Goal: Task Accomplishment & Management: Use online tool/utility

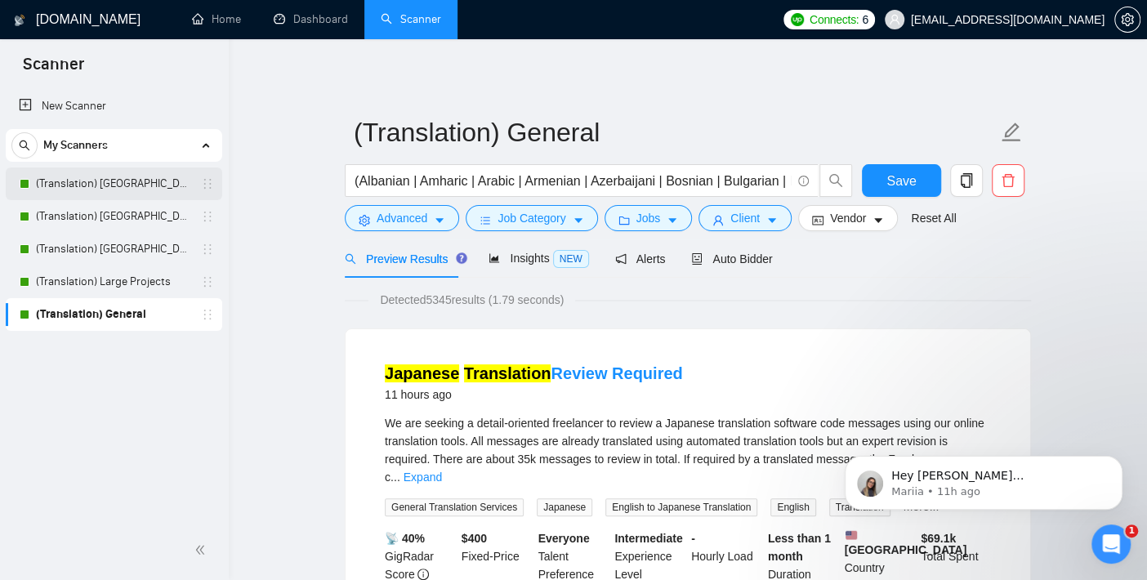
click at [121, 184] on link "(Translation) [GEOGRAPHIC_DATA]" at bounding box center [113, 183] width 155 height 33
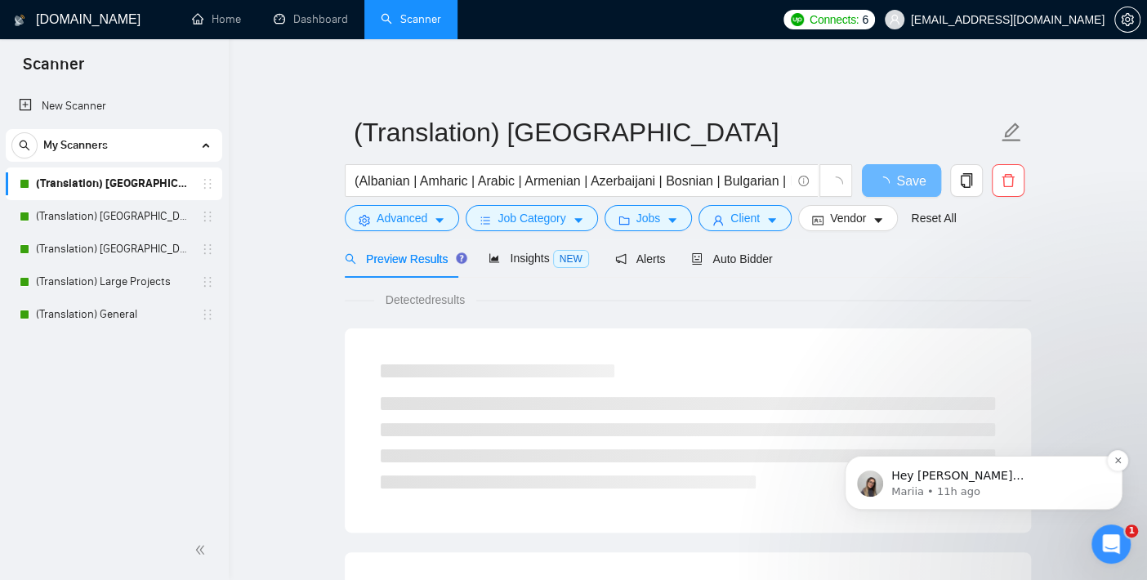
click at [916, 490] on p "Mariia • 11h ago" at bounding box center [996, 491] width 211 height 15
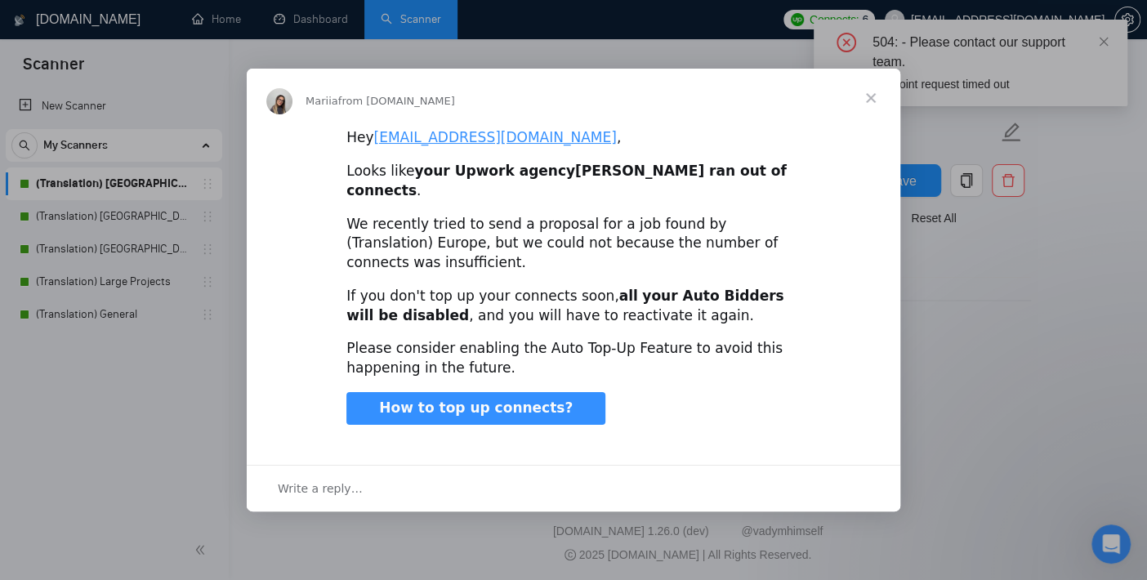
click at [870, 109] on span "Close" at bounding box center [870, 98] width 59 height 59
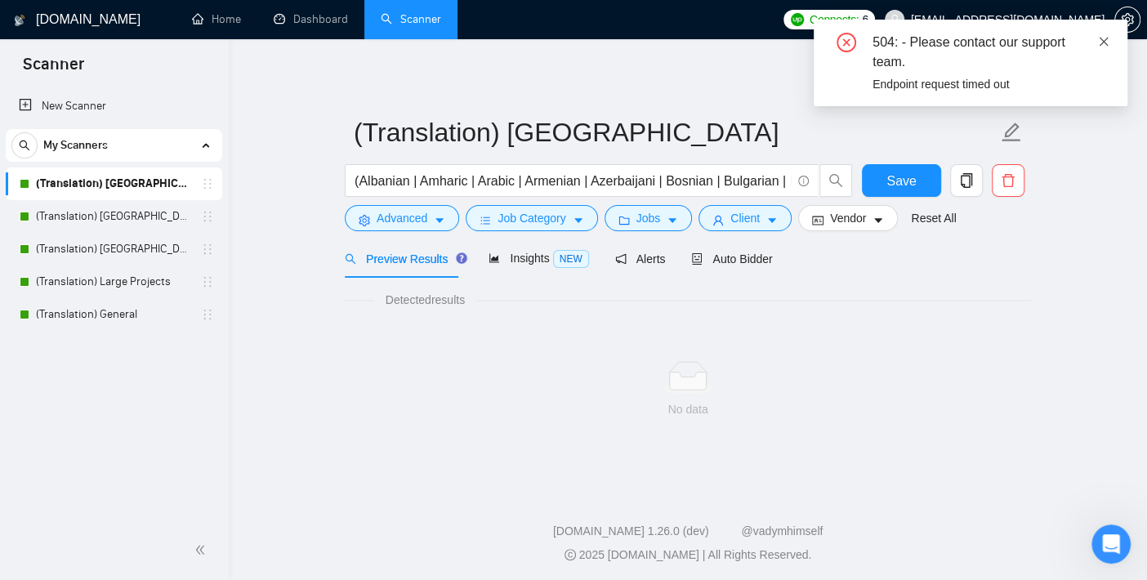
click at [1101, 42] on icon "close" at bounding box center [1104, 41] width 9 height 9
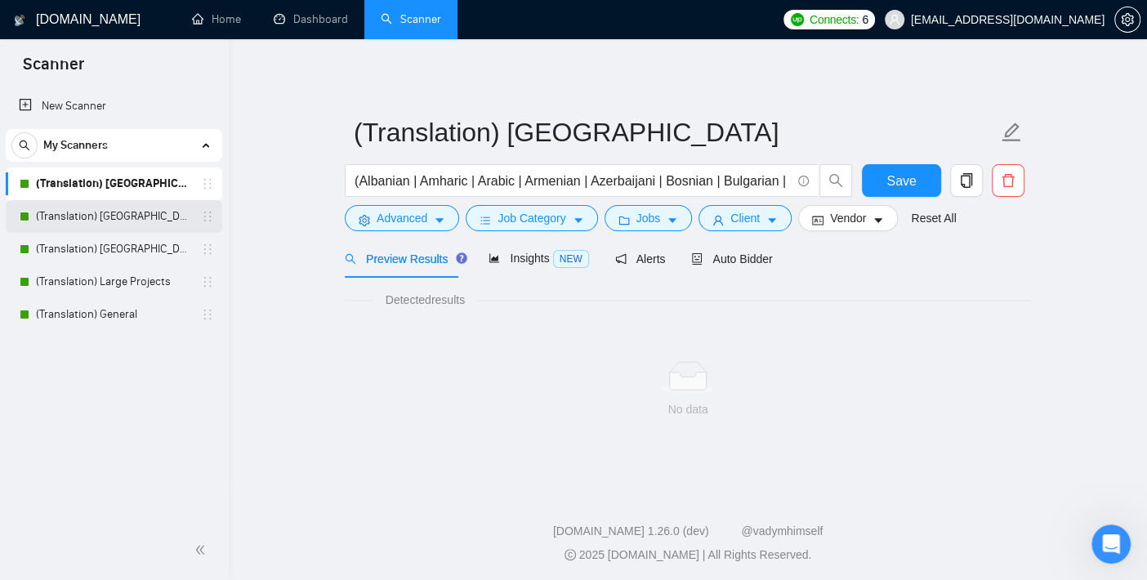
click at [112, 213] on link "(Translation) [GEOGRAPHIC_DATA]" at bounding box center [113, 216] width 155 height 33
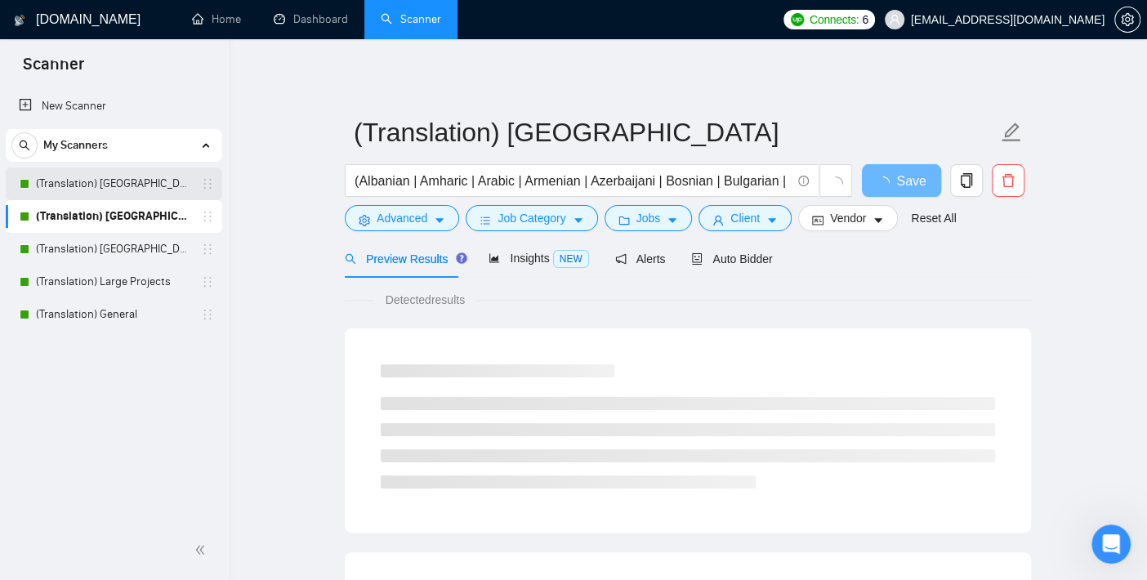
click at [114, 176] on link "(Translation) [GEOGRAPHIC_DATA]" at bounding box center [113, 183] width 155 height 33
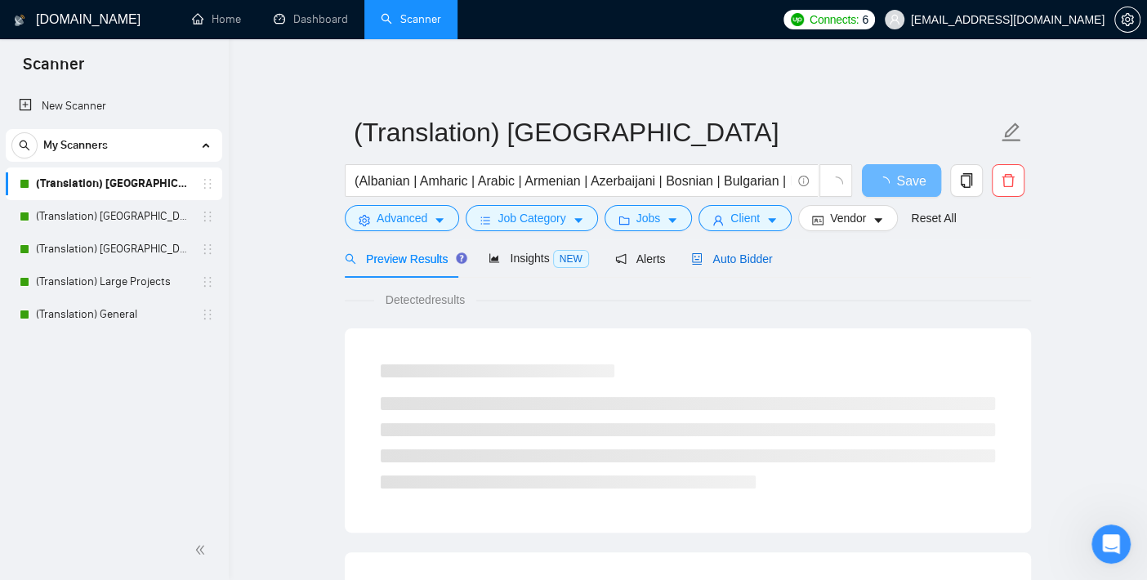
click at [723, 255] on span "Auto Bidder" at bounding box center [731, 258] width 81 height 13
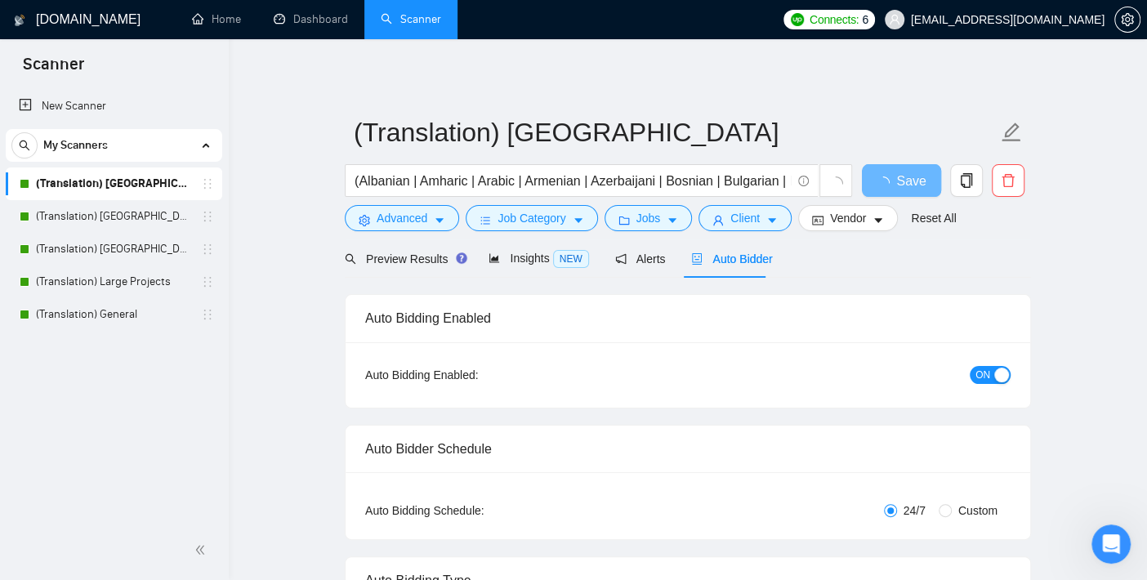
checkbox input "true"
click at [322, 20] on link "Dashboard" at bounding box center [311, 19] width 74 height 14
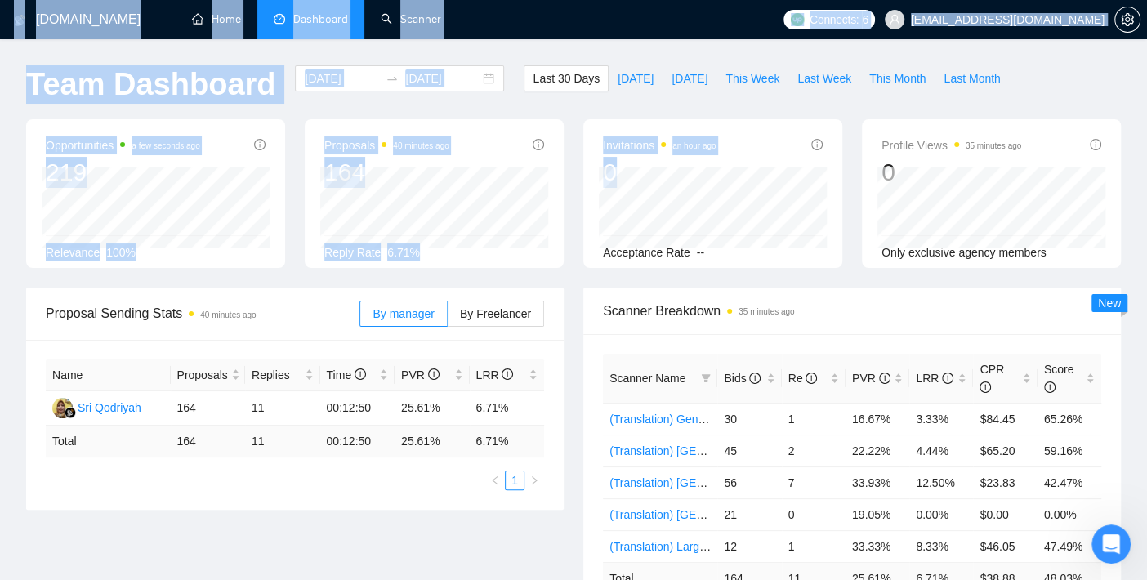
drag, startPoint x: 576, startPoint y: 280, endPoint x: 0, endPoint y: 59, distance: 617.0
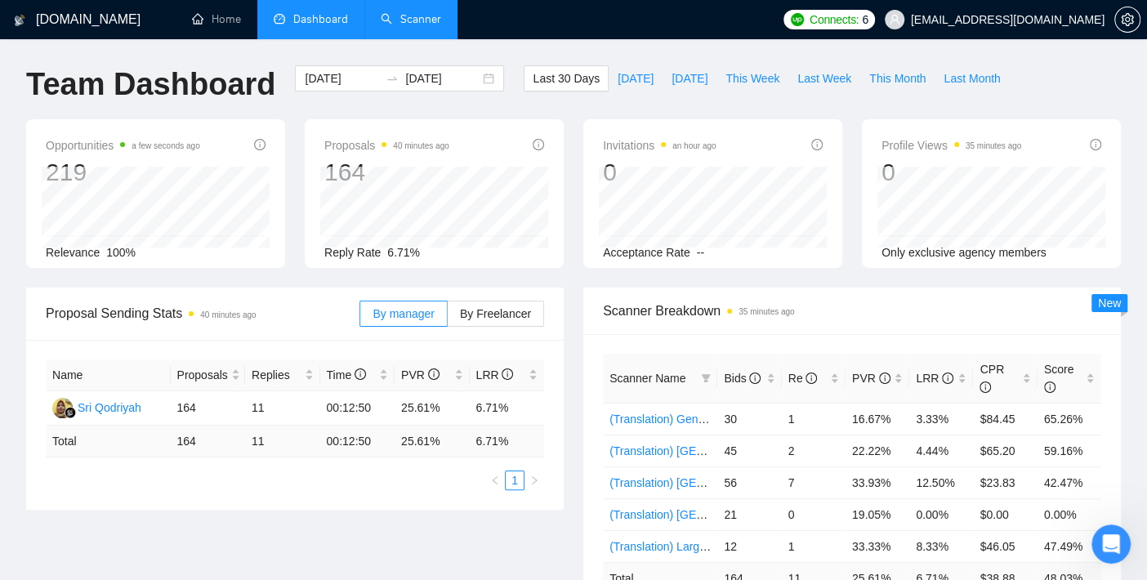
click at [412, 20] on link "Scanner" at bounding box center [411, 19] width 60 height 14
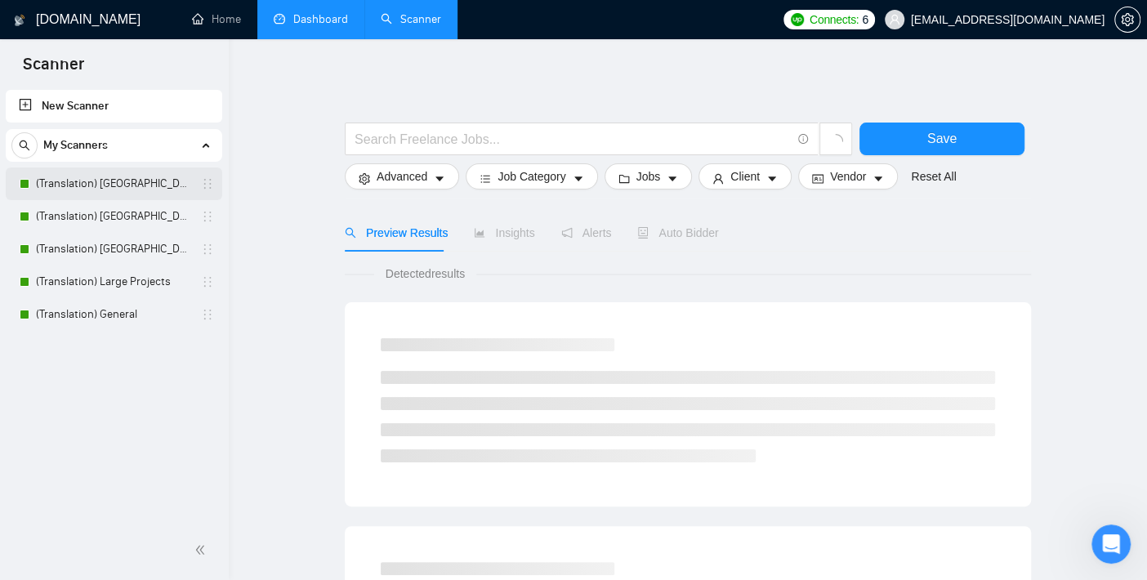
click at [112, 183] on link "(Translation) [GEOGRAPHIC_DATA]" at bounding box center [113, 183] width 155 height 33
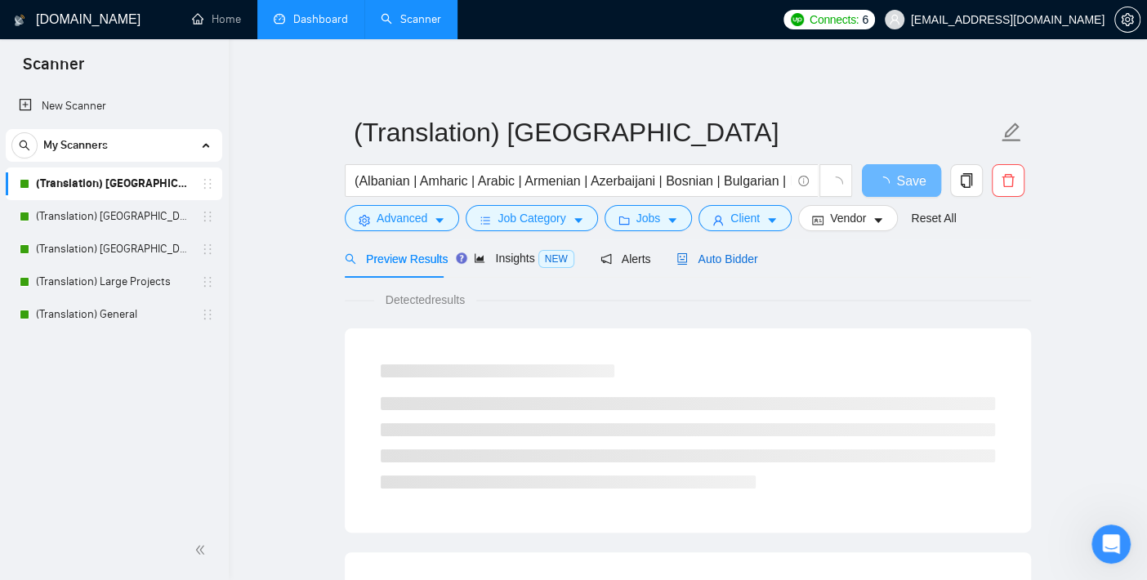
click at [722, 257] on span "Auto Bidder" at bounding box center [716, 258] width 81 height 13
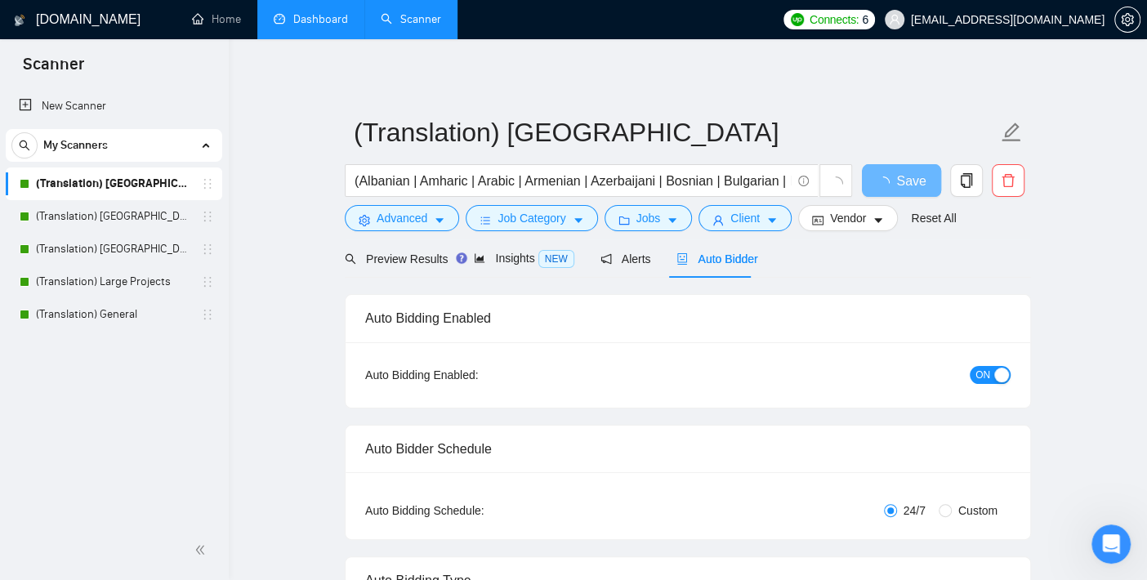
checkbox input "true"
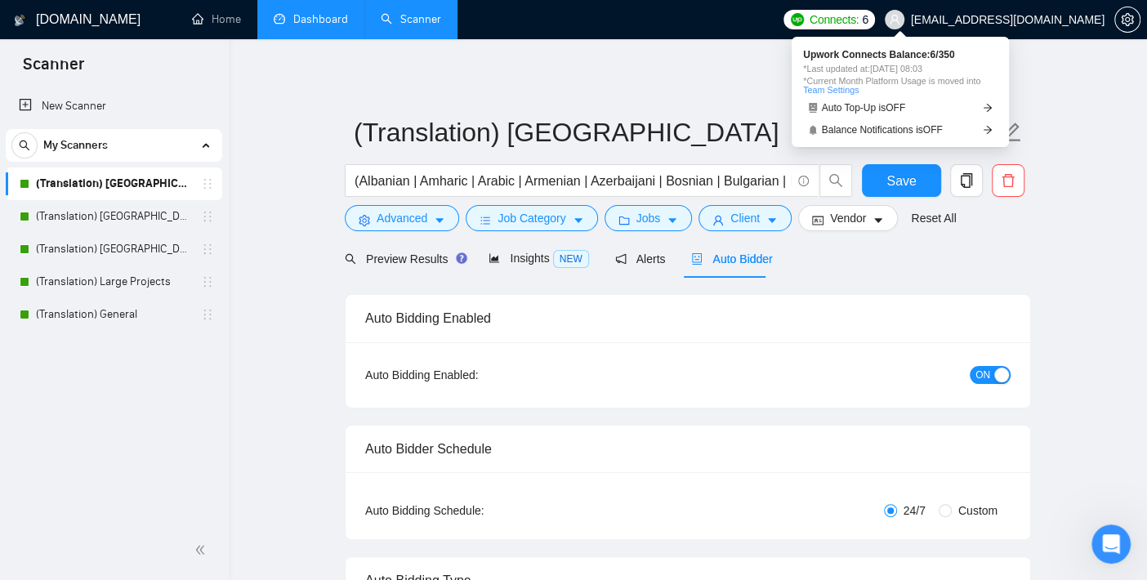
click at [859, 25] on span "Connects:" at bounding box center [834, 20] width 49 height 18
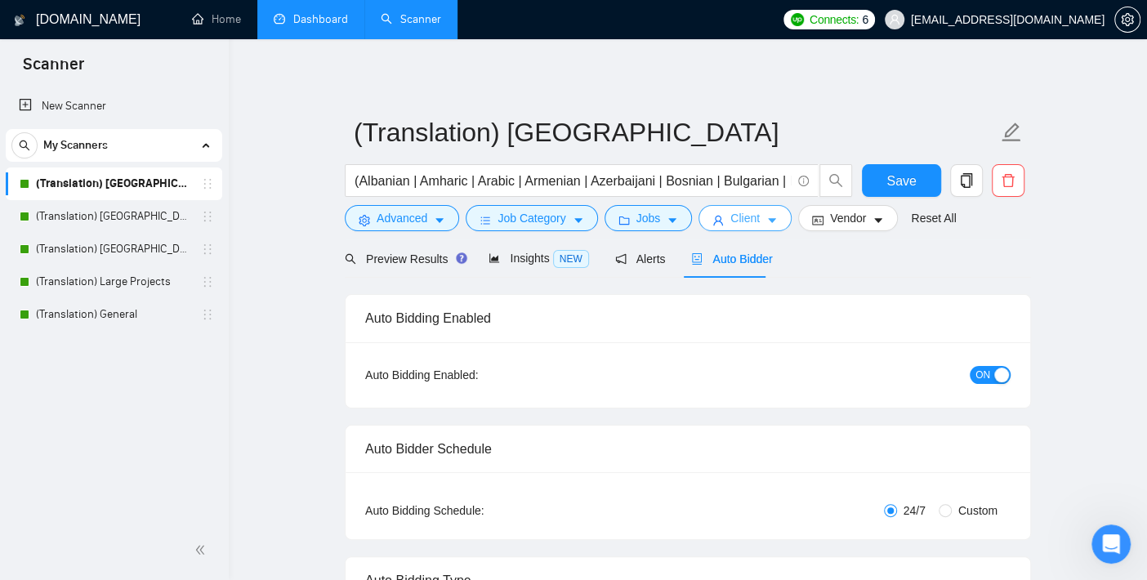
click at [722, 225] on button "Client" at bounding box center [745, 218] width 93 height 26
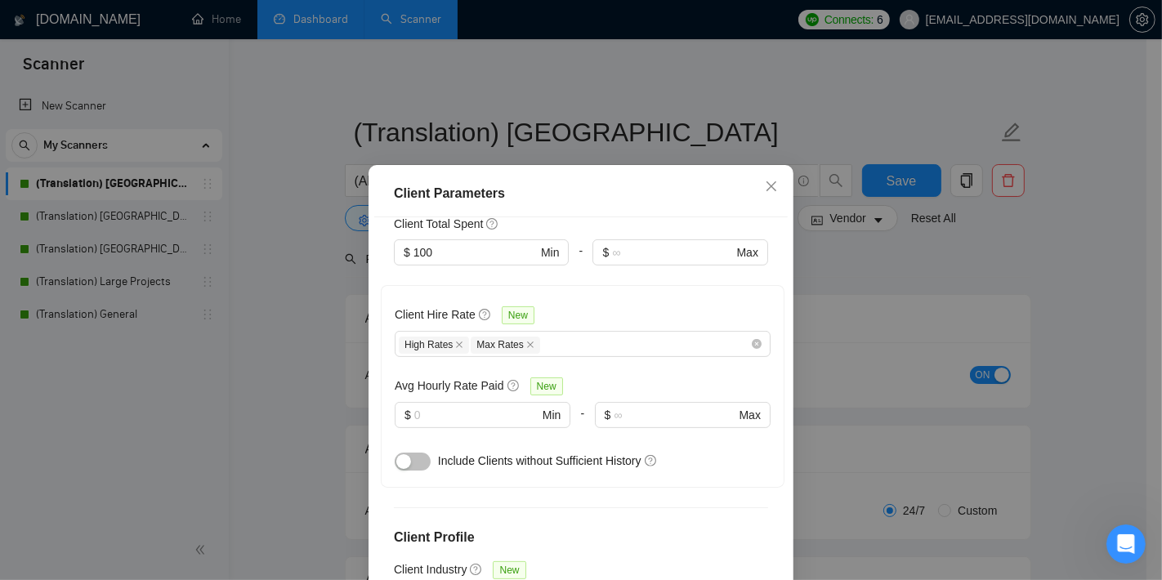
scroll to position [453, 0]
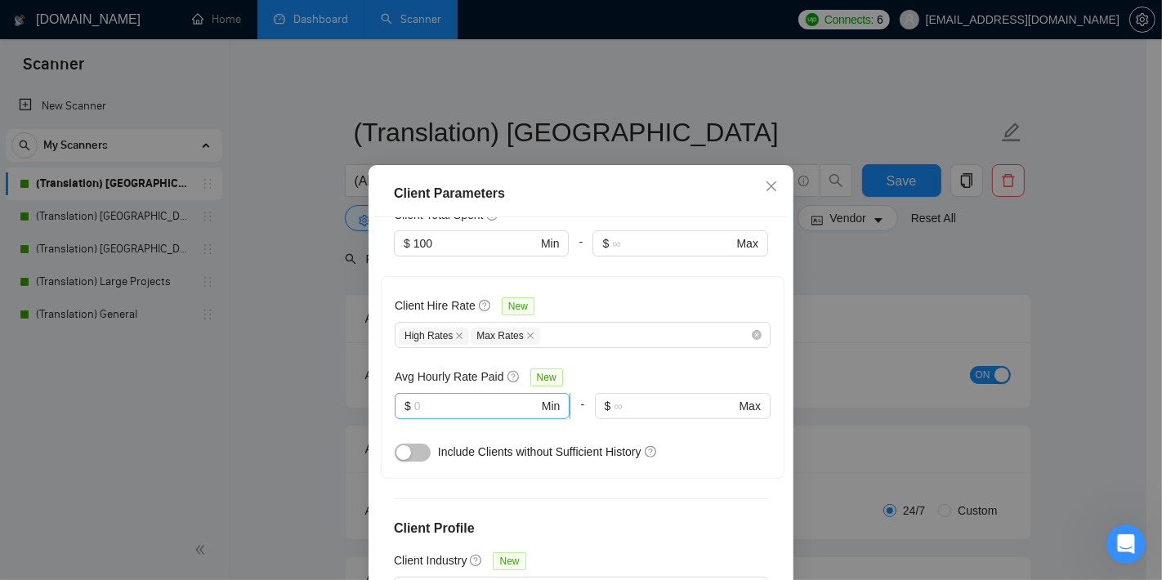
click at [452, 403] on input "text" at bounding box center [476, 406] width 124 height 18
type input "10"
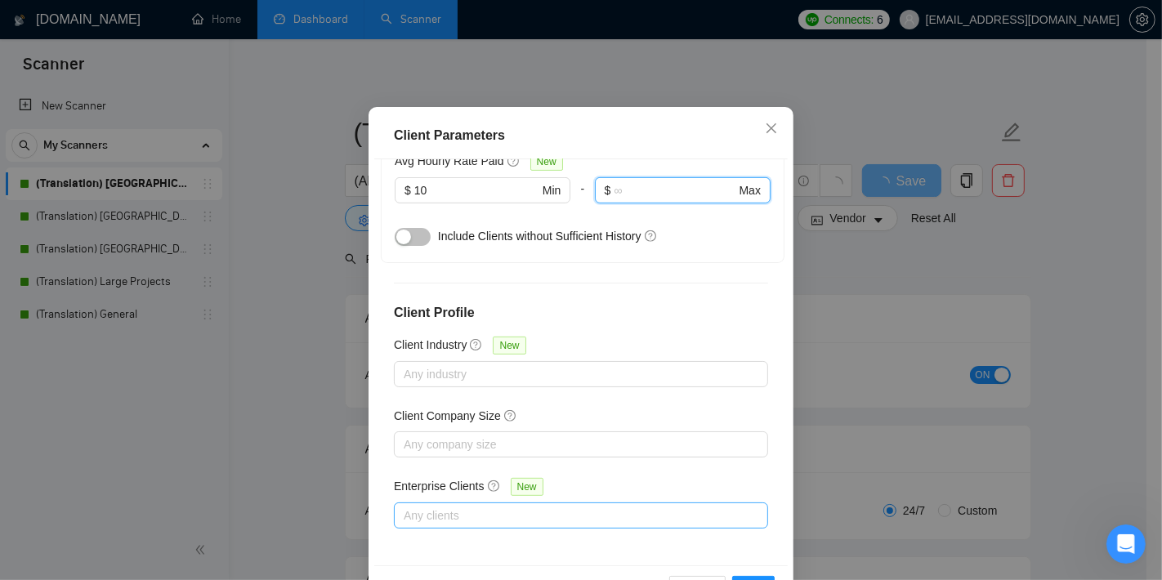
scroll to position [114, 0]
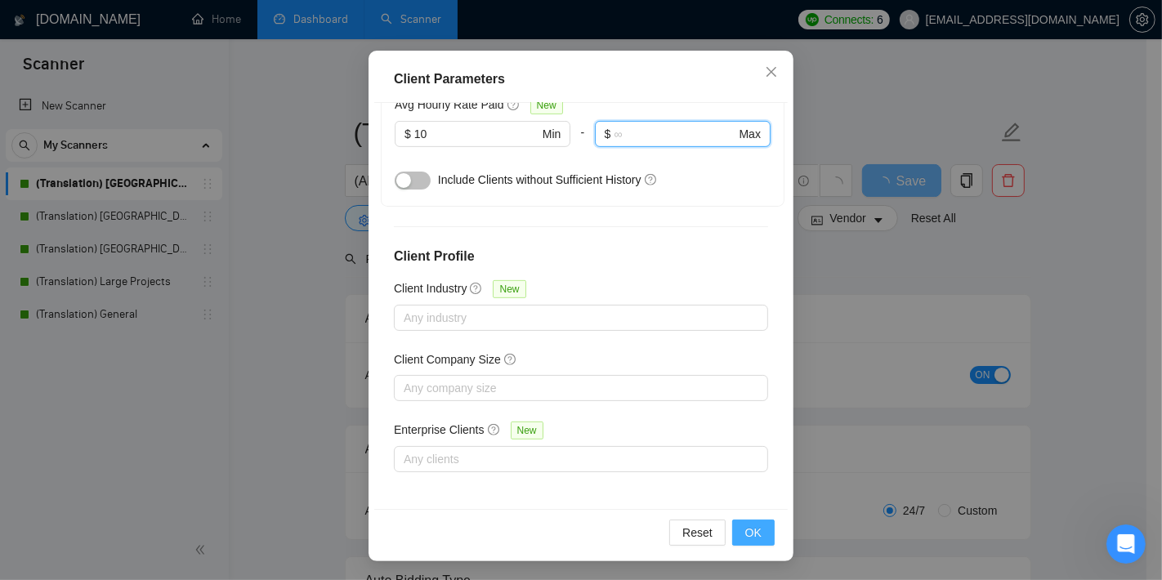
click at [751, 533] on span "OK" at bounding box center [753, 533] width 16 height 18
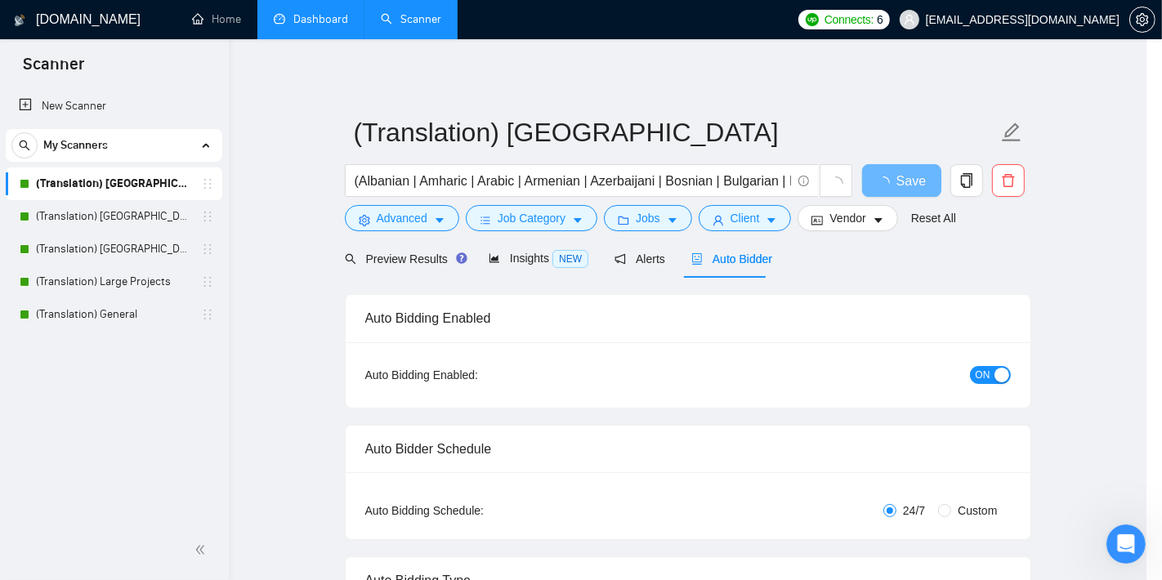
scroll to position [47, 0]
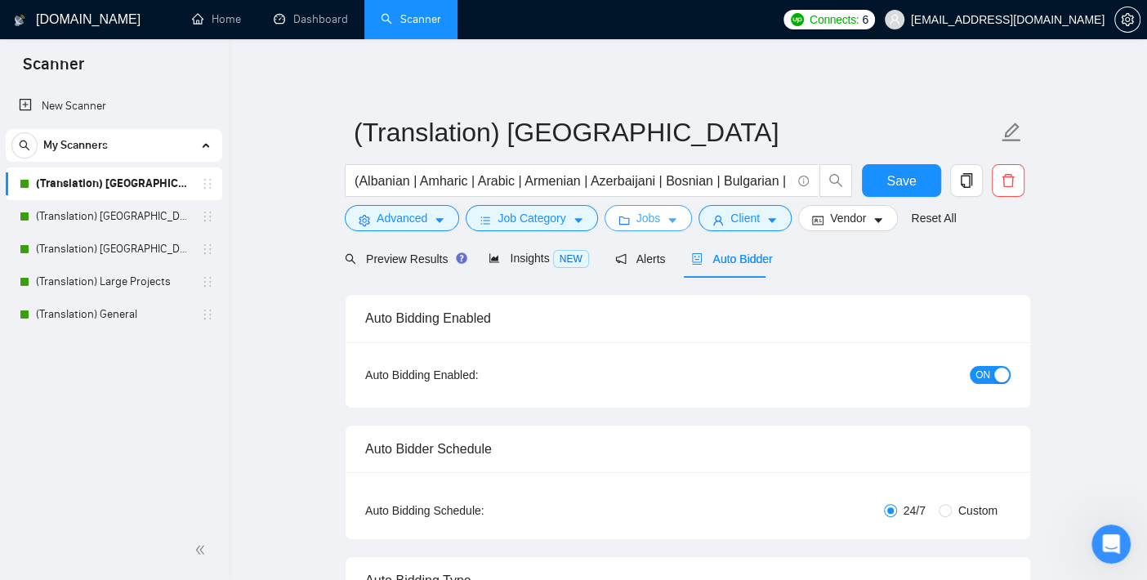
click at [644, 216] on span "Jobs" at bounding box center [648, 218] width 25 height 18
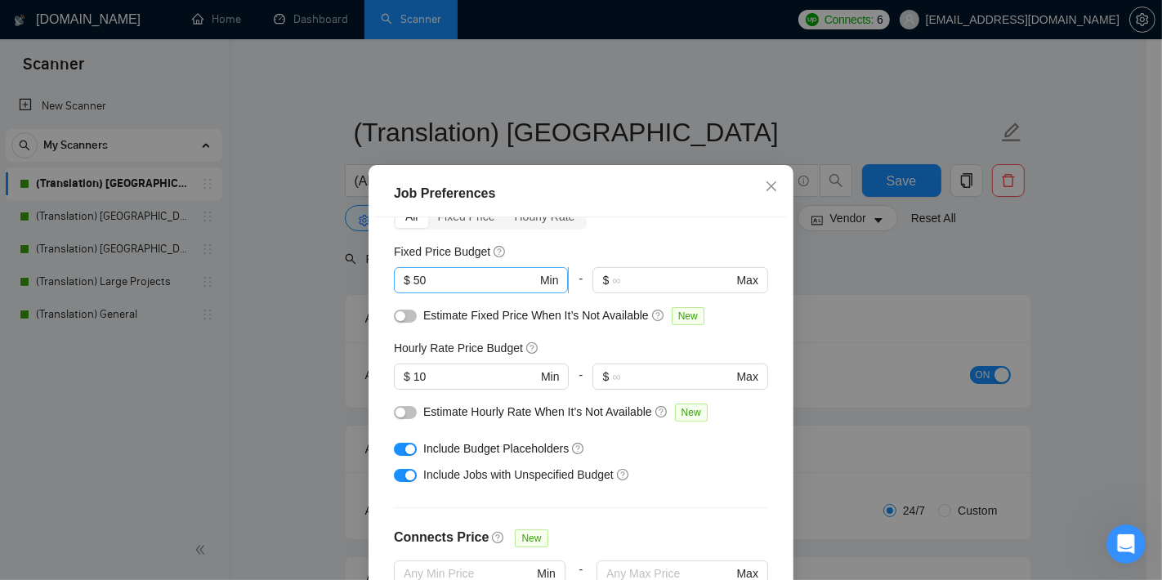
scroll to position [0, 0]
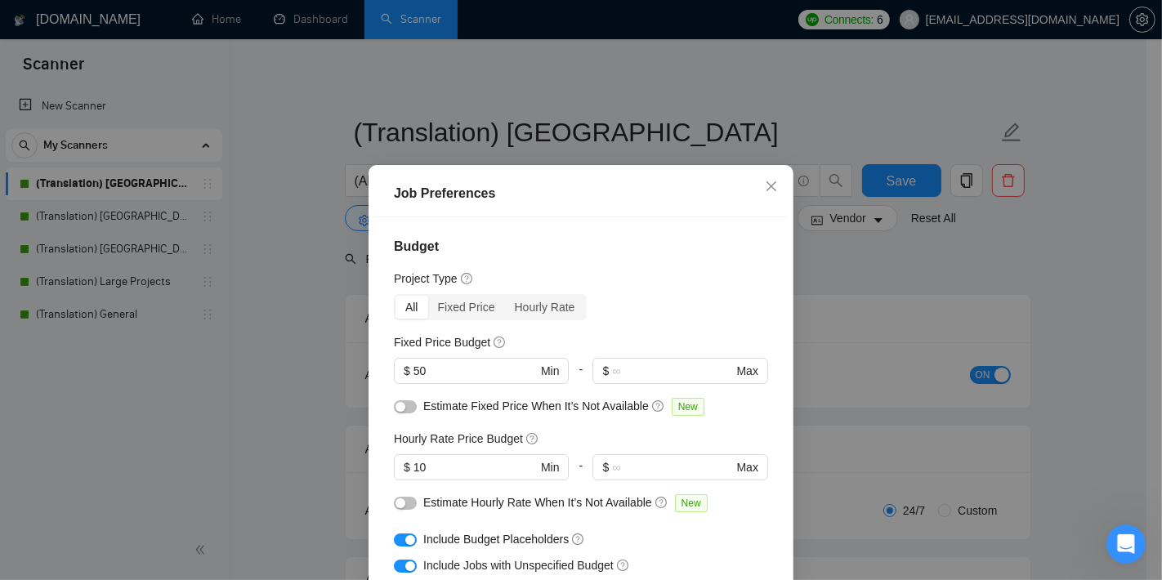
click at [254, 300] on div "Job Preferences Budget Project Type All Fixed Price Hourly Rate Fixed Price Bud…" at bounding box center [581, 290] width 1162 height 580
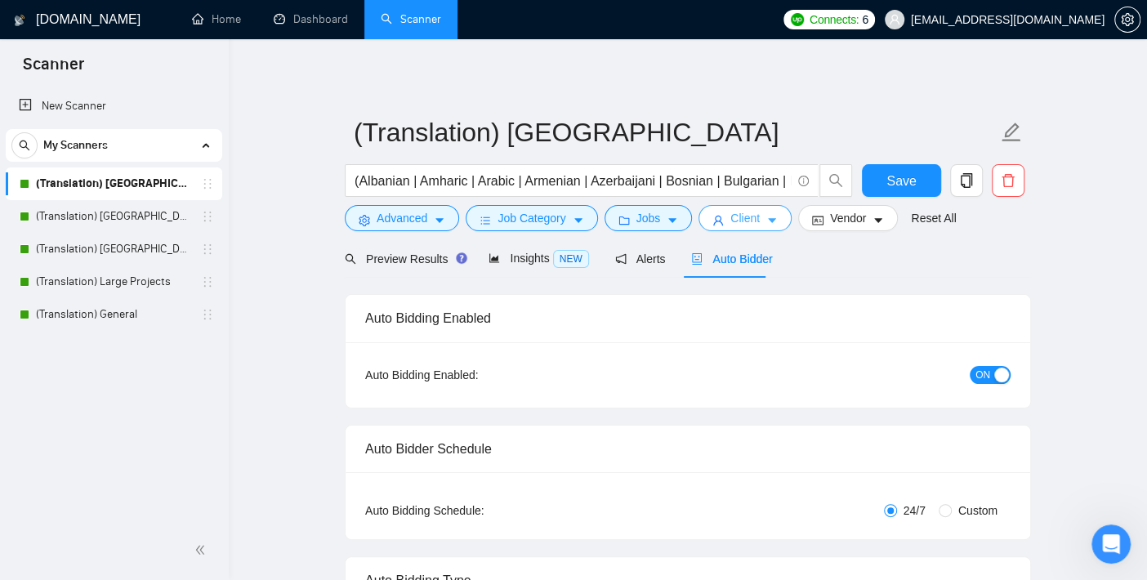
click at [755, 209] on button "Client" at bounding box center [745, 218] width 93 height 26
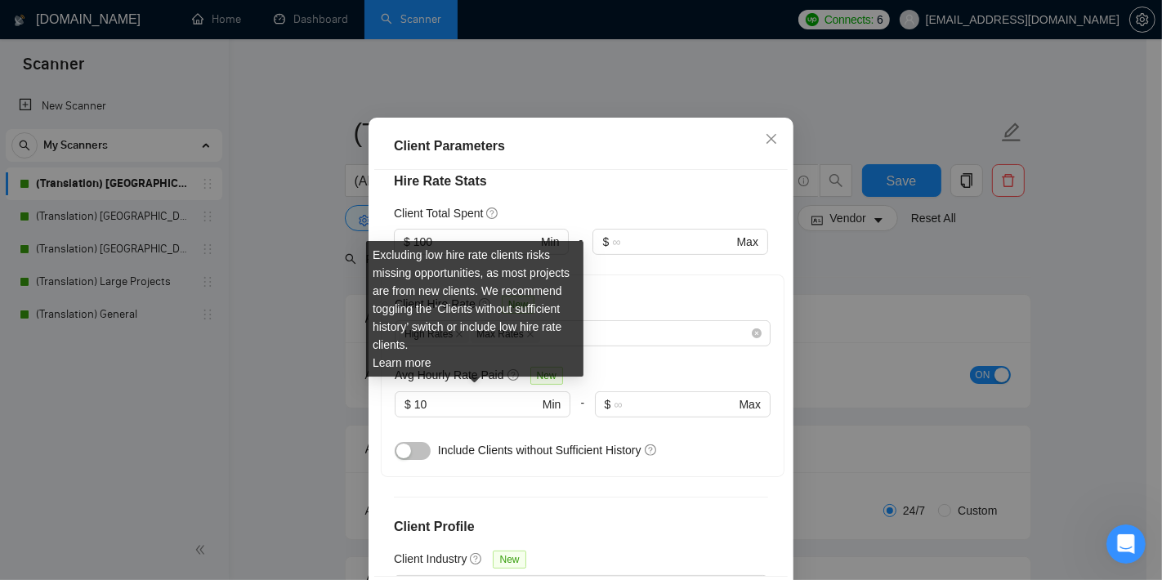
scroll to position [430, 0]
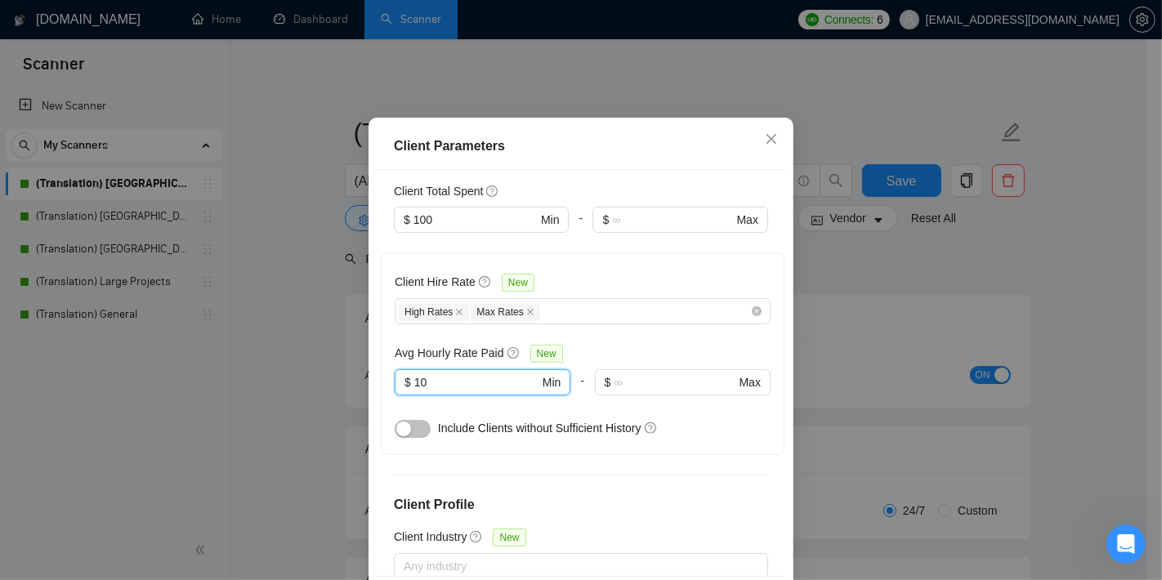
drag, startPoint x: 469, startPoint y: 430, endPoint x: 322, endPoint y: 412, distance: 148.1
click at [441, 391] on input "10" at bounding box center [476, 382] width 125 height 18
drag, startPoint x: 322, startPoint y: 412, endPoint x: 294, endPoint y: 412, distance: 27.8
click at [294, 412] on div "Client Parameters Client Location Include Client Countries [GEOGRAPHIC_DATA] Ex…" at bounding box center [581, 290] width 1162 height 580
click at [437, 391] on input "10" at bounding box center [476, 382] width 124 height 18
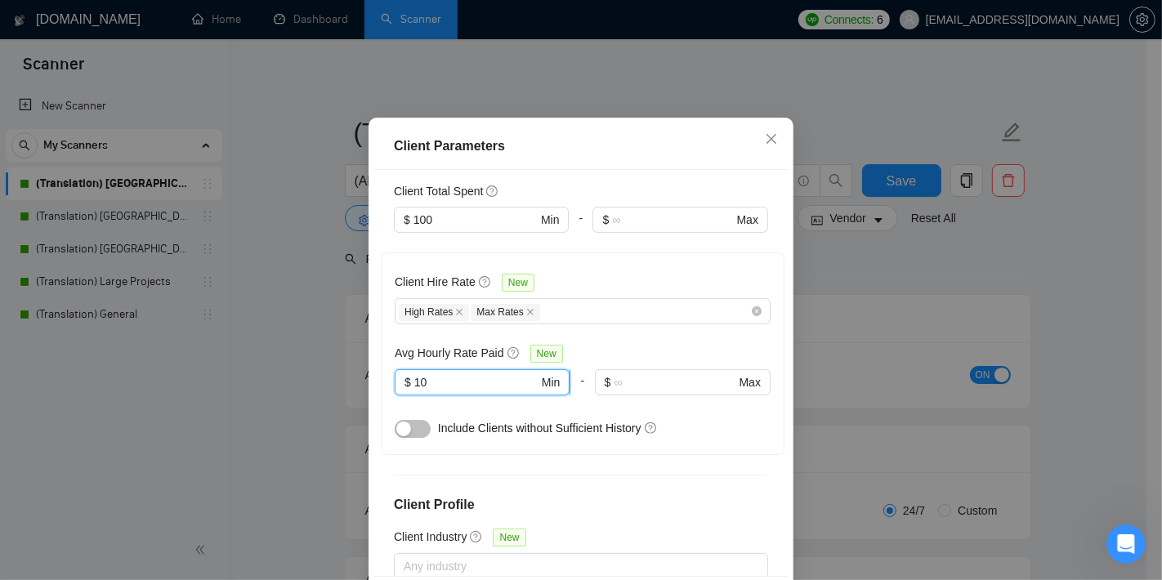
click at [437, 391] on input "10" at bounding box center [476, 382] width 124 height 18
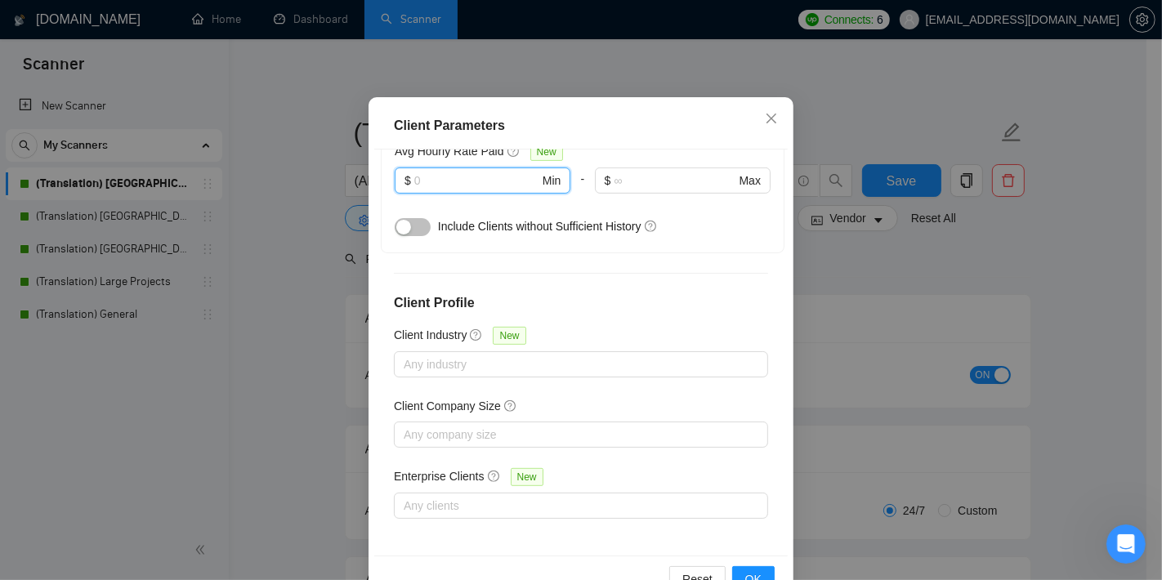
scroll to position [114, 0]
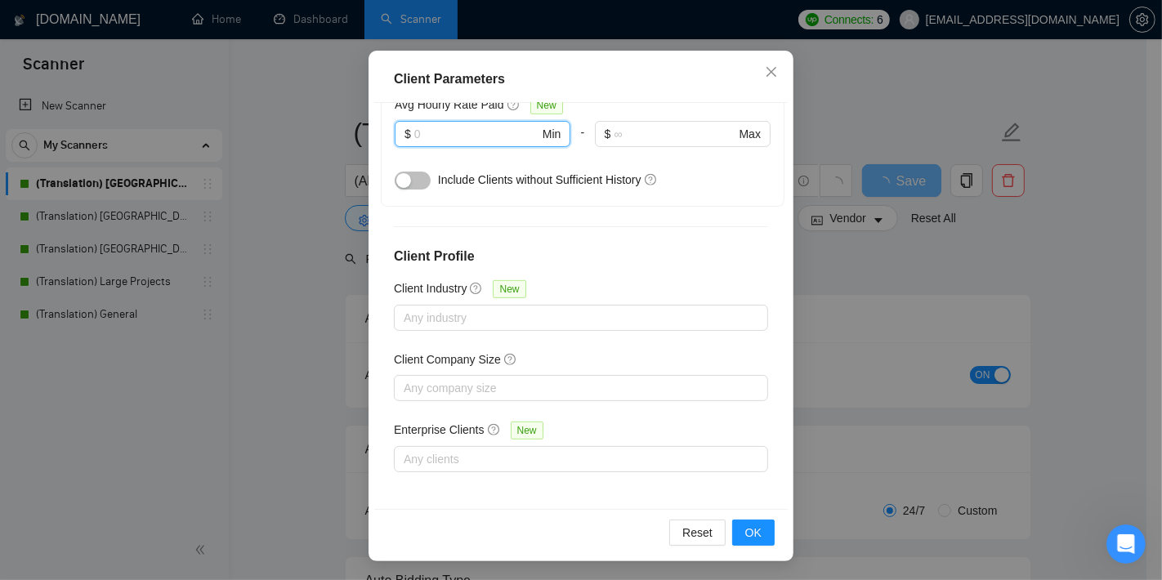
click at [79, 201] on div "Client Parameters Client Location Include Client Countries [GEOGRAPHIC_DATA] Ex…" at bounding box center [581, 290] width 1162 height 580
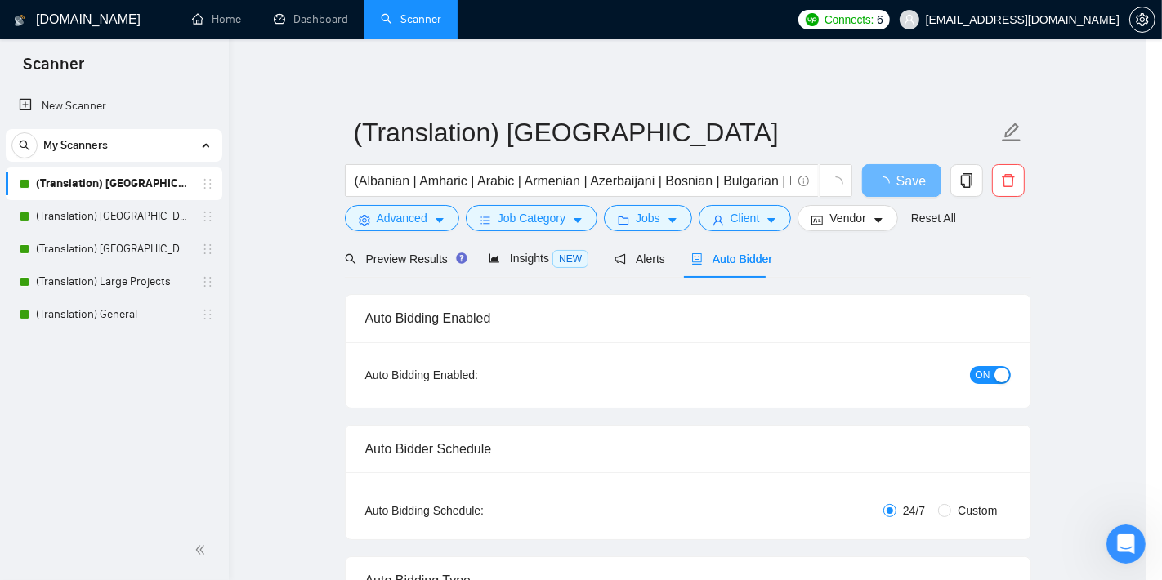
scroll to position [47, 0]
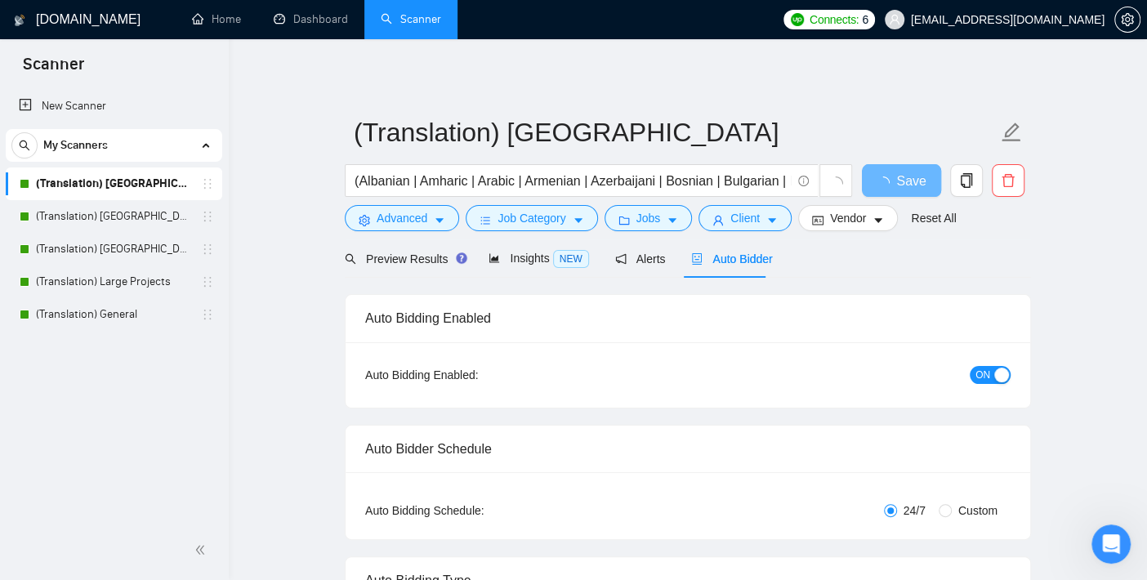
click at [83, 211] on link "(Translation) [GEOGRAPHIC_DATA]" at bounding box center [113, 216] width 155 height 33
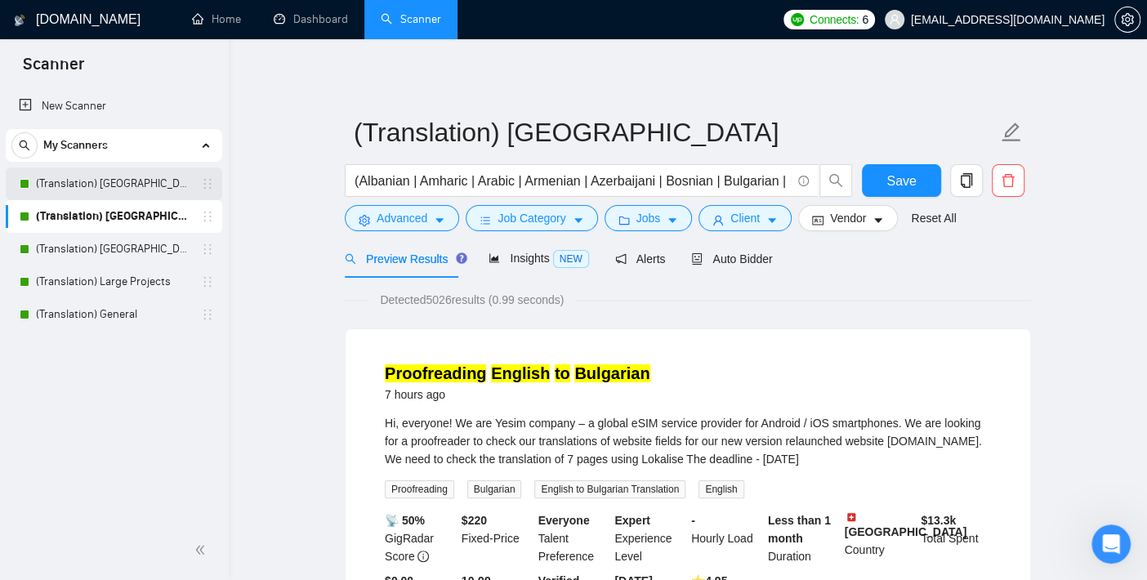
drag, startPoint x: 121, startPoint y: 183, endPoint x: 177, endPoint y: 176, distance: 56.7
click at [121, 182] on link "(Translation) [GEOGRAPHIC_DATA]" at bounding box center [113, 183] width 155 height 33
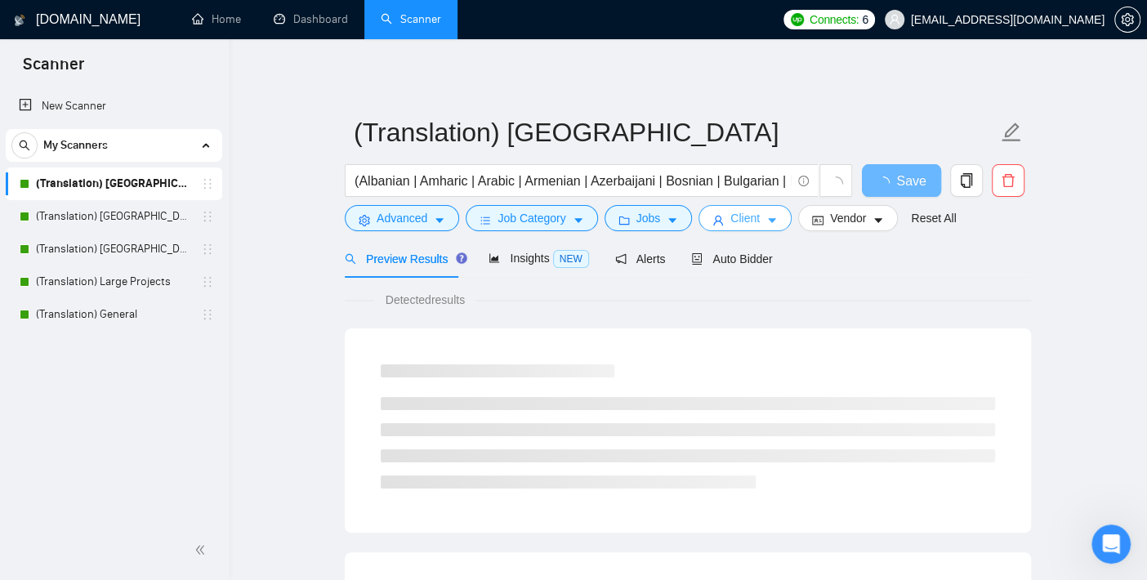
click at [717, 216] on button "Client" at bounding box center [745, 218] width 93 height 26
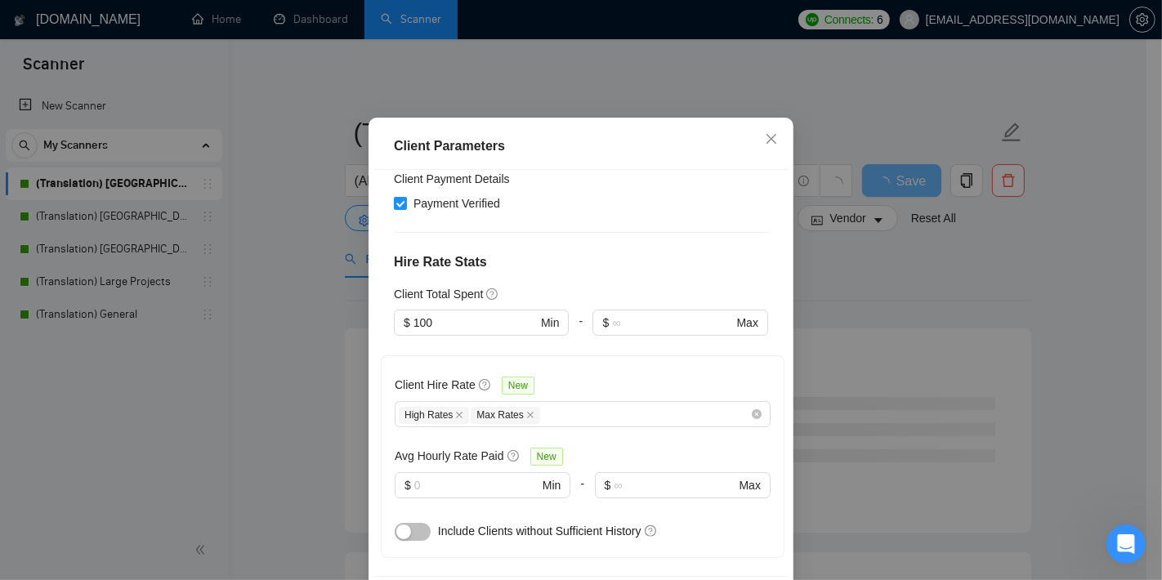
scroll to position [430, 0]
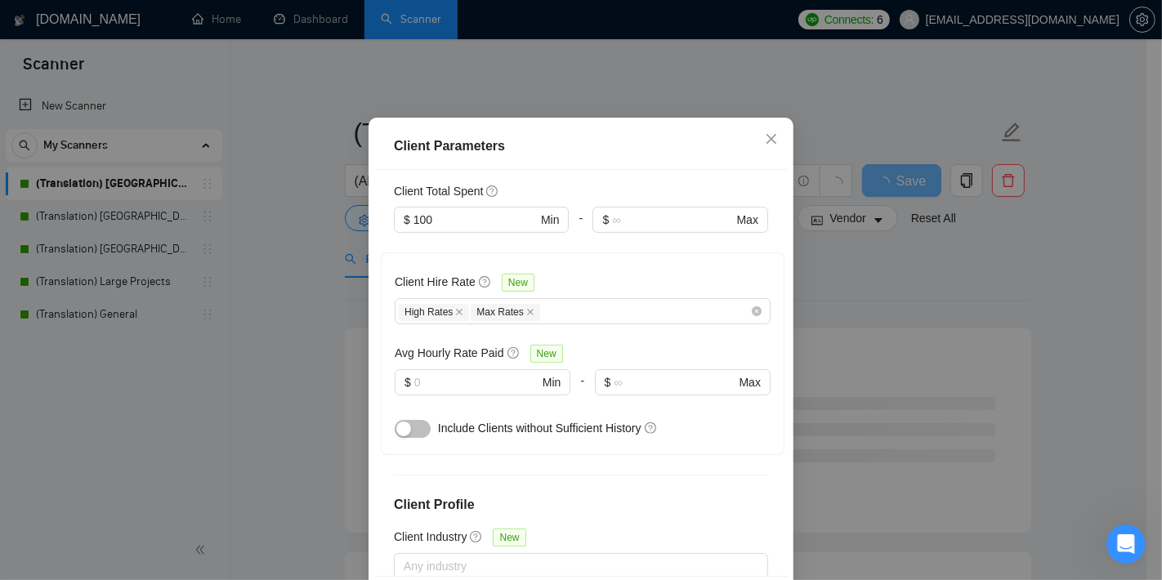
click at [321, 364] on div "Client Parameters Client Location Include Client Countries [GEOGRAPHIC_DATA] Ex…" at bounding box center [581, 290] width 1162 height 580
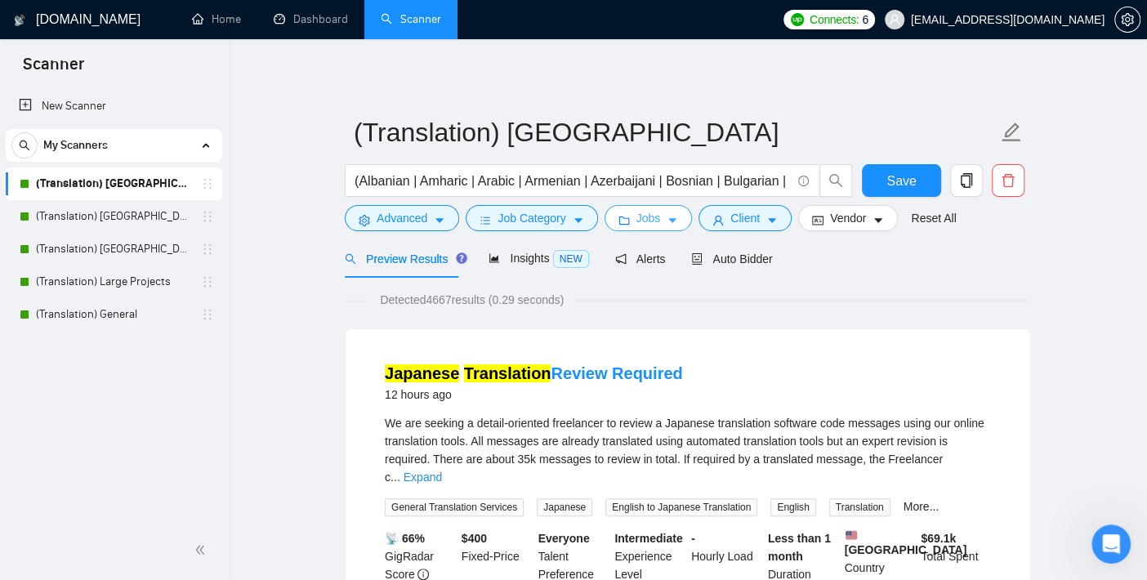
click at [641, 215] on span "Jobs" at bounding box center [648, 218] width 25 height 18
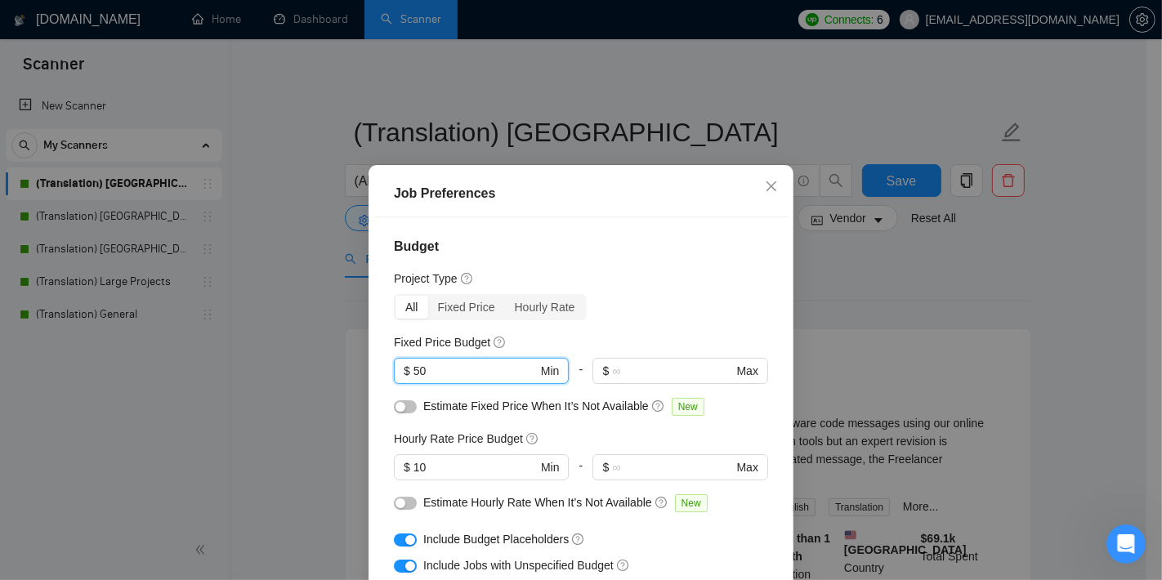
drag, startPoint x: 452, startPoint y: 368, endPoint x: 346, endPoint y: 368, distance: 105.4
click at [346, 368] on div "Job Preferences Budget Project Type All Fixed Price Hourly Rate Fixed Price Bud…" at bounding box center [581, 290] width 1162 height 580
type input "100"
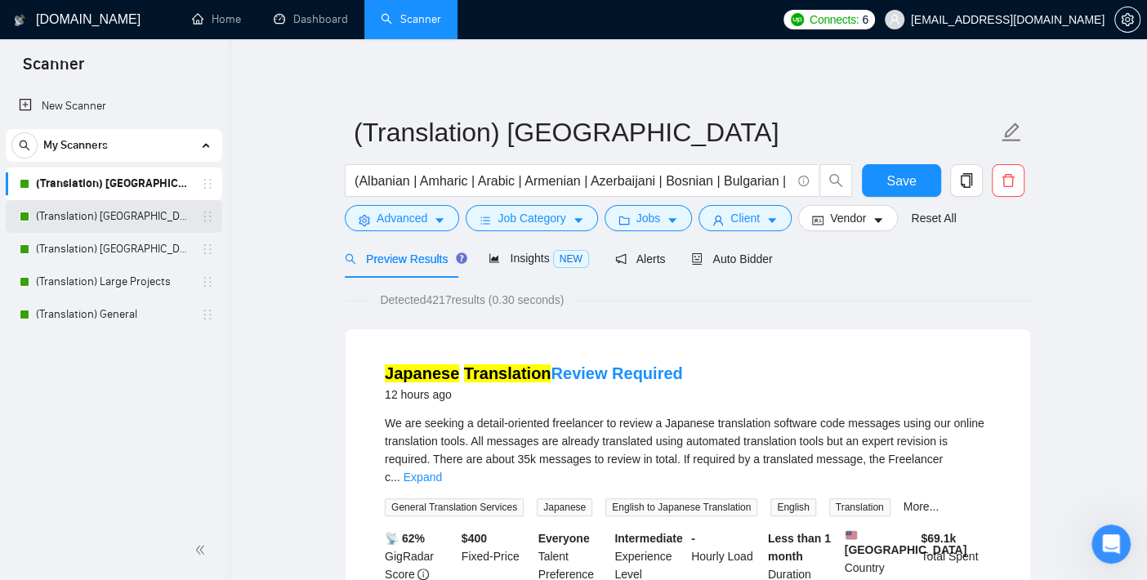
click at [116, 213] on link "(Translation) [GEOGRAPHIC_DATA]" at bounding box center [113, 216] width 155 height 33
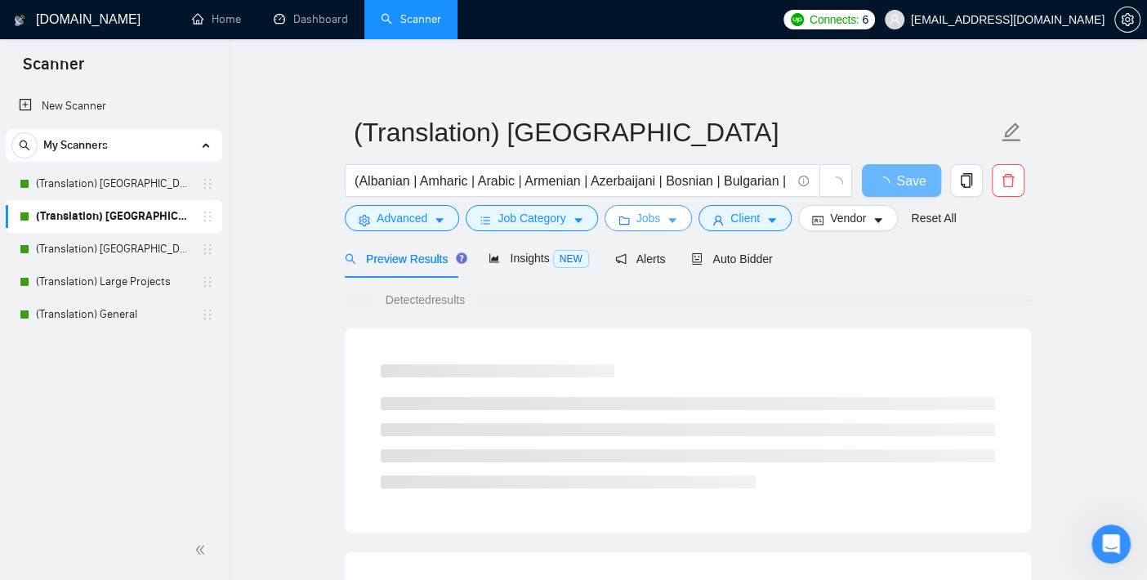
click at [667, 221] on icon "caret-down" at bounding box center [672, 220] width 11 height 11
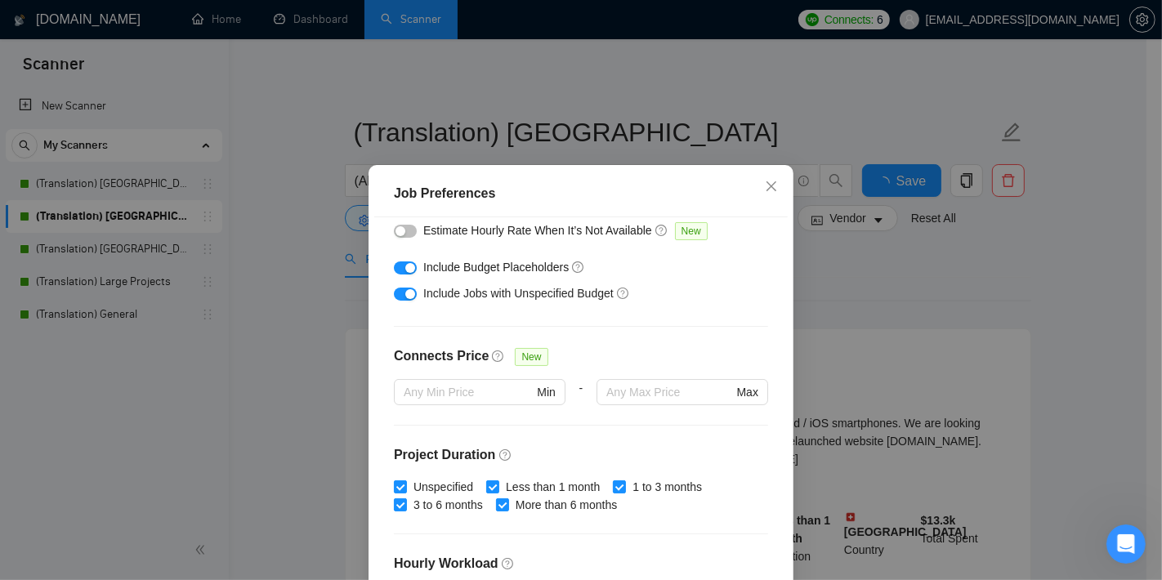
scroll to position [91, 0]
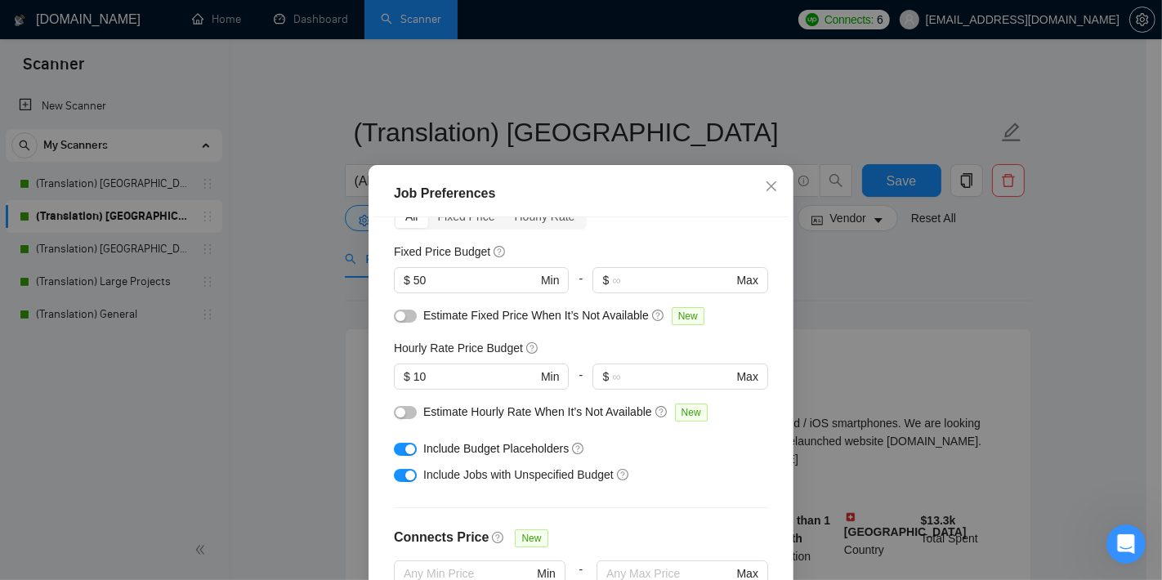
click at [289, 363] on div "Job Preferences Budget Project Type All Fixed Price Hourly Rate Fixed Price Bud…" at bounding box center [581, 290] width 1162 height 580
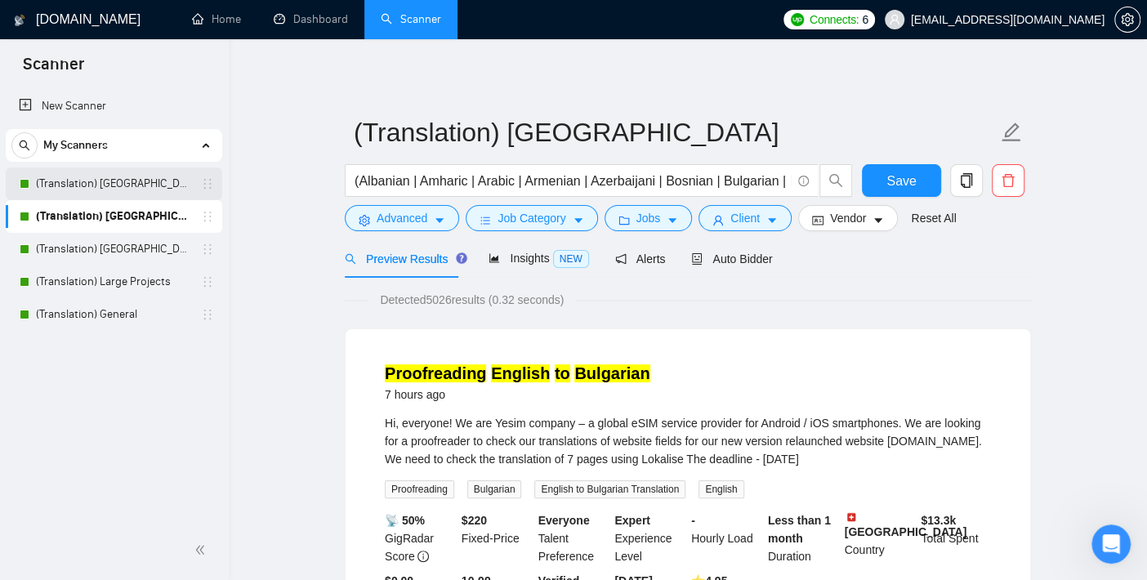
click at [96, 184] on link "(Translation) [GEOGRAPHIC_DATA]" at bounding box center [113, 183] width 155 height 33
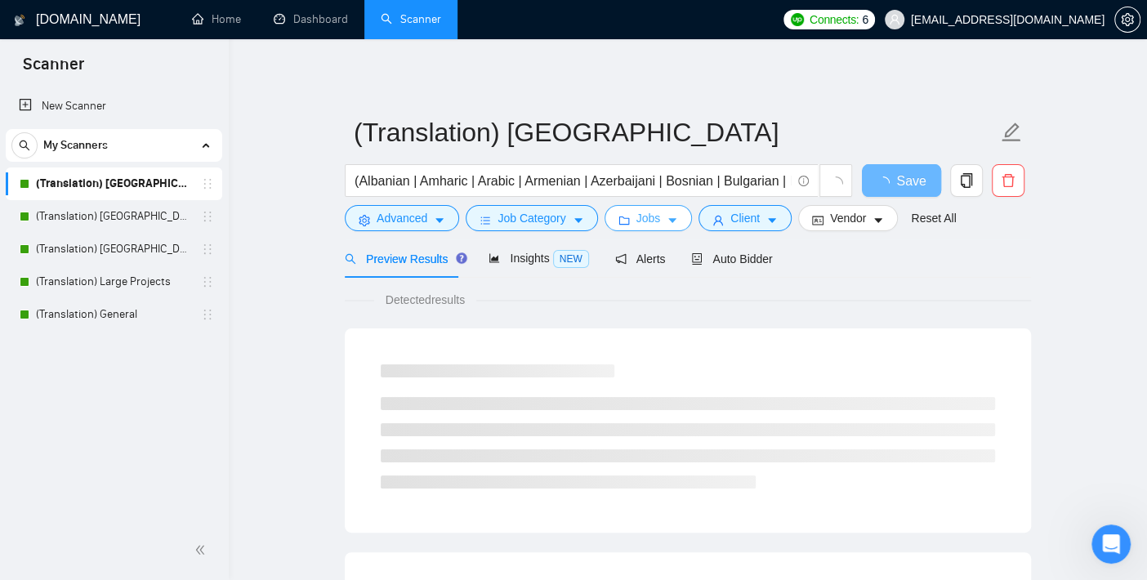
click at [668, 220] on icon "caret-down" at bounding box center [672, 221] width 8 height 5
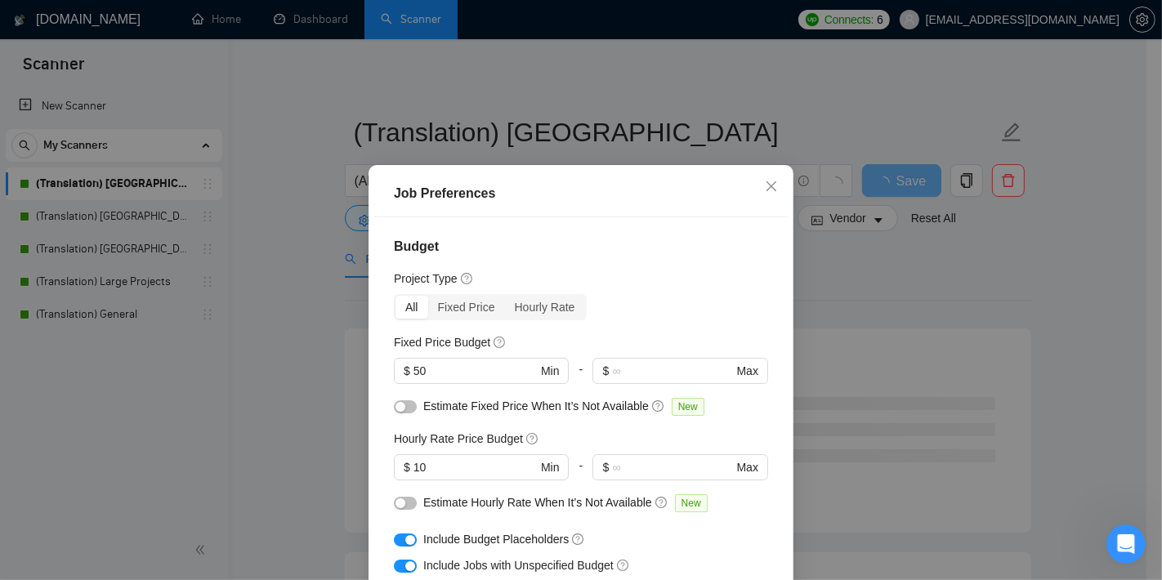
click at [257, 292] on div "Job Preferences Budget Project Type All Fixed Price Hourly Rate Fixed Price Bud…" at bounding box center [581, 290] width 1162 height 580
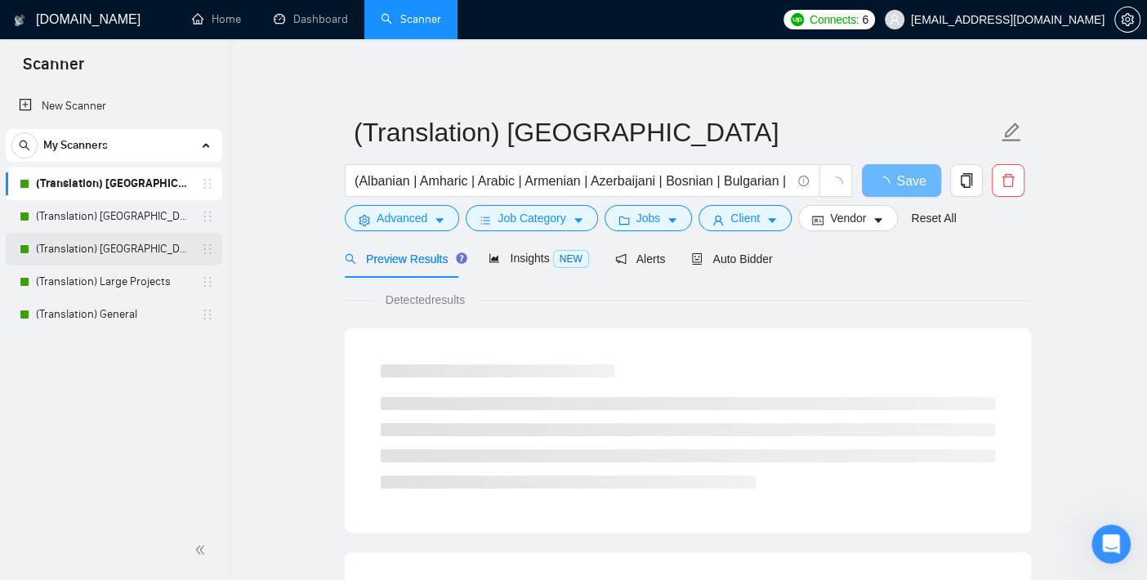
click at [112, 240] on link "(Translation) [GEOGRAPHIC_DATA]" at bounding box center [113, 249] width 155 height 33
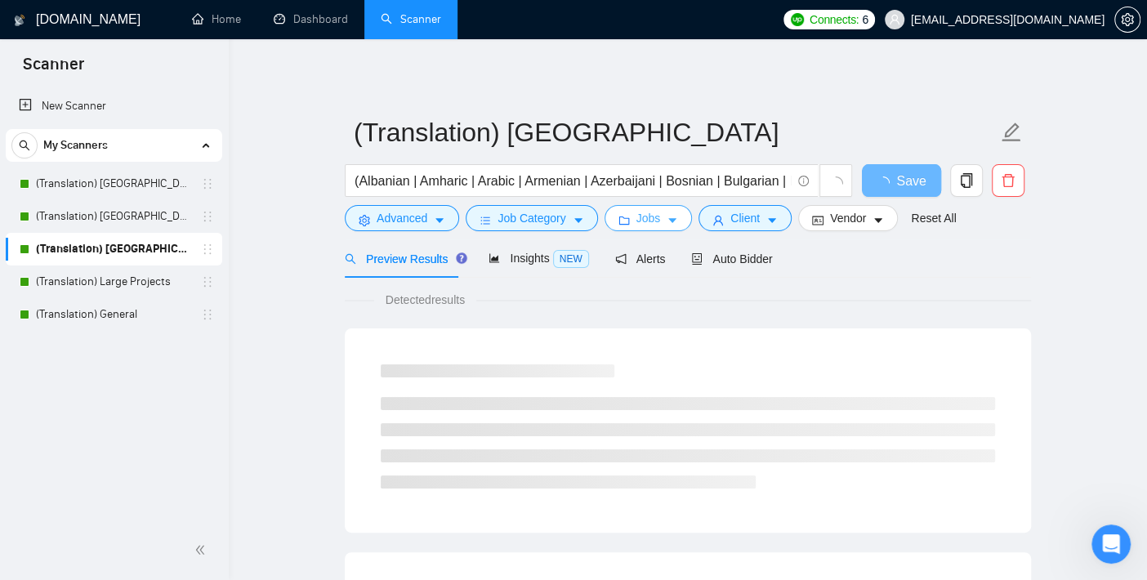
click at [636, 213] on span "Jobs" at bounding box center [648, 218] width 25 height 18
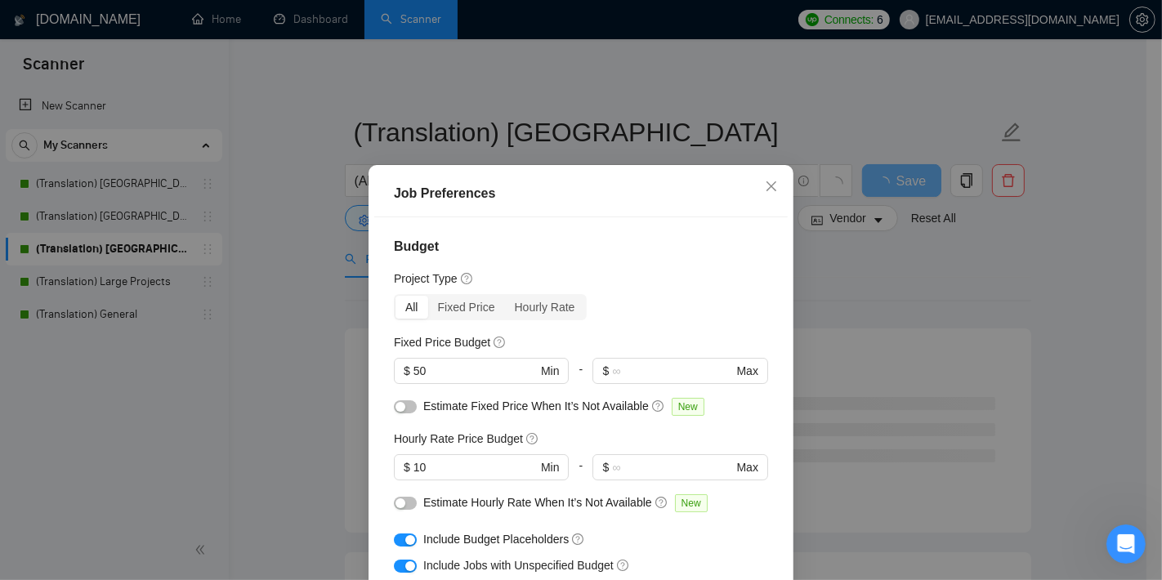
click at [314, 340] on div "Job Preferences Budget Project Type All Fixed Price Hourly Rate Fixed Price Bud…" at bounding box center [581, 290] width 1162 height 580
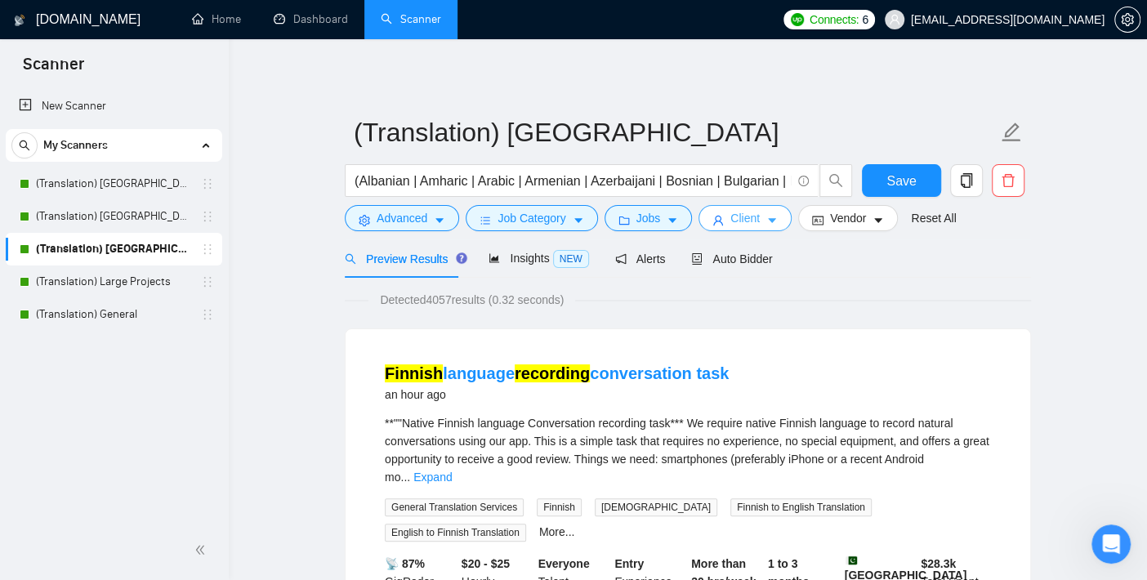
click at [766, 215] on icon "caret-down" at bounding box center [771, 220] width 11 height 11
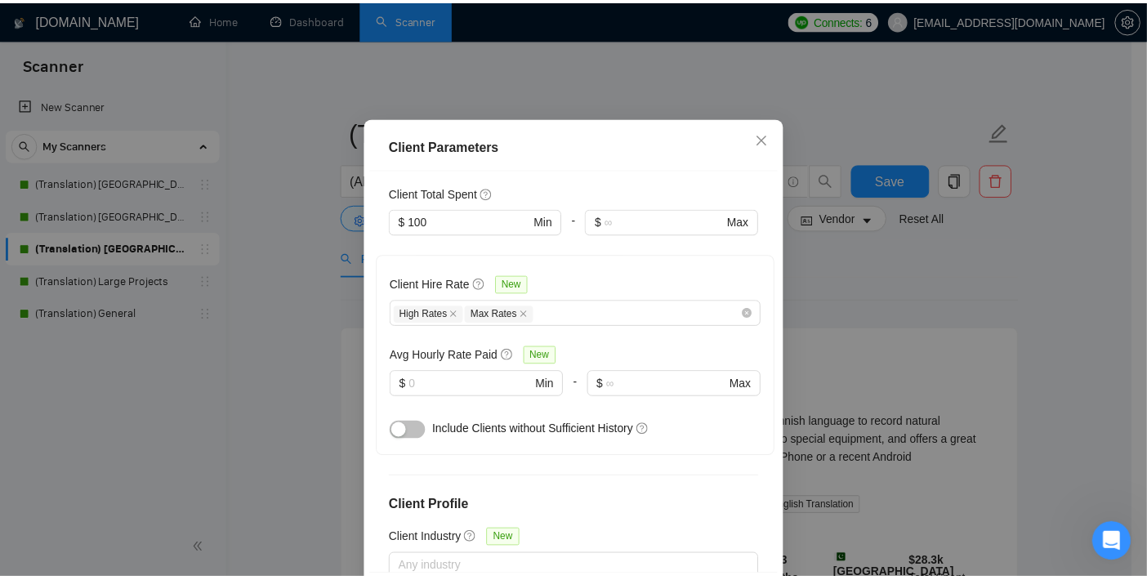
scroll to position [430, 0]
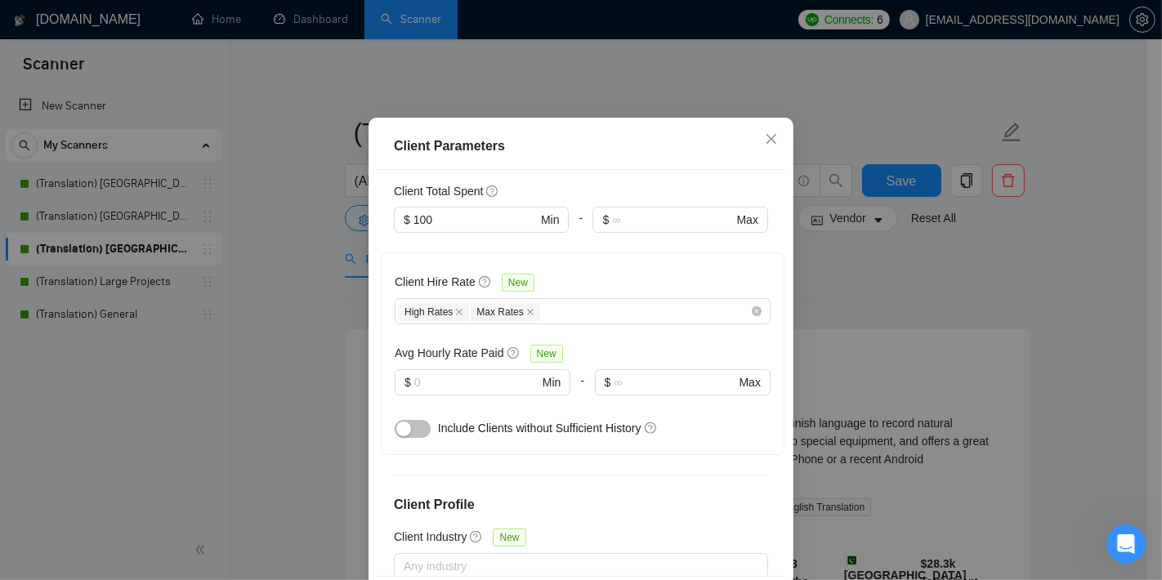
click at [357, 355] on div "Client Parameters Client Location Include Client Countries [GEOGRAPHIC_DATA] [G…" at bounding box center [581, 290] width 1162 height 580
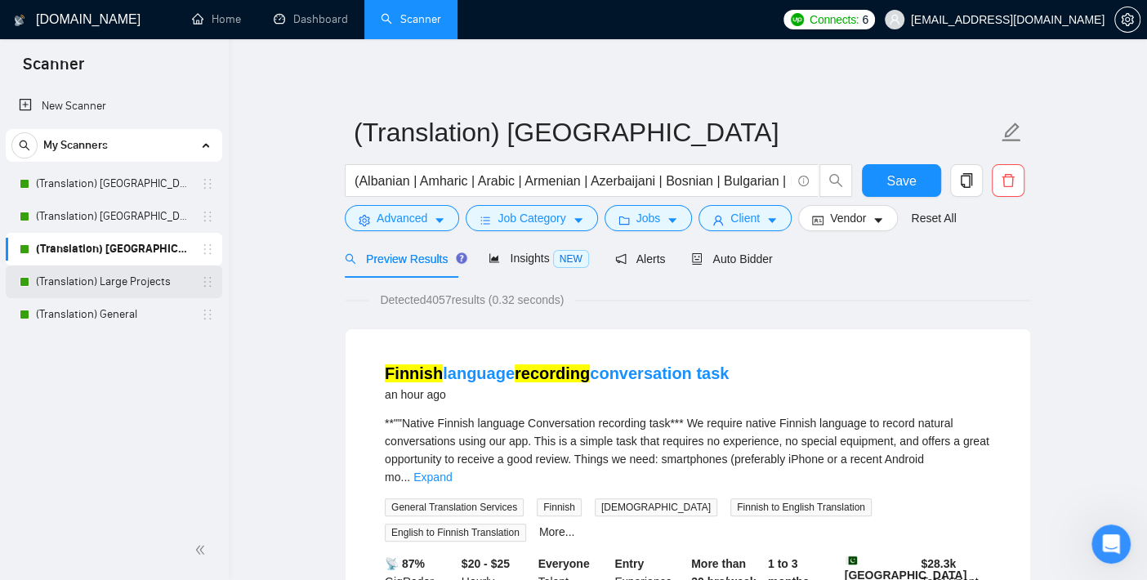
click at [158, 283] on link "(Translation) Large Projects" at bounding box center [113, 282] width 155 height 33
